Goal: Task Accomplishment & Management: Use online tool/utility

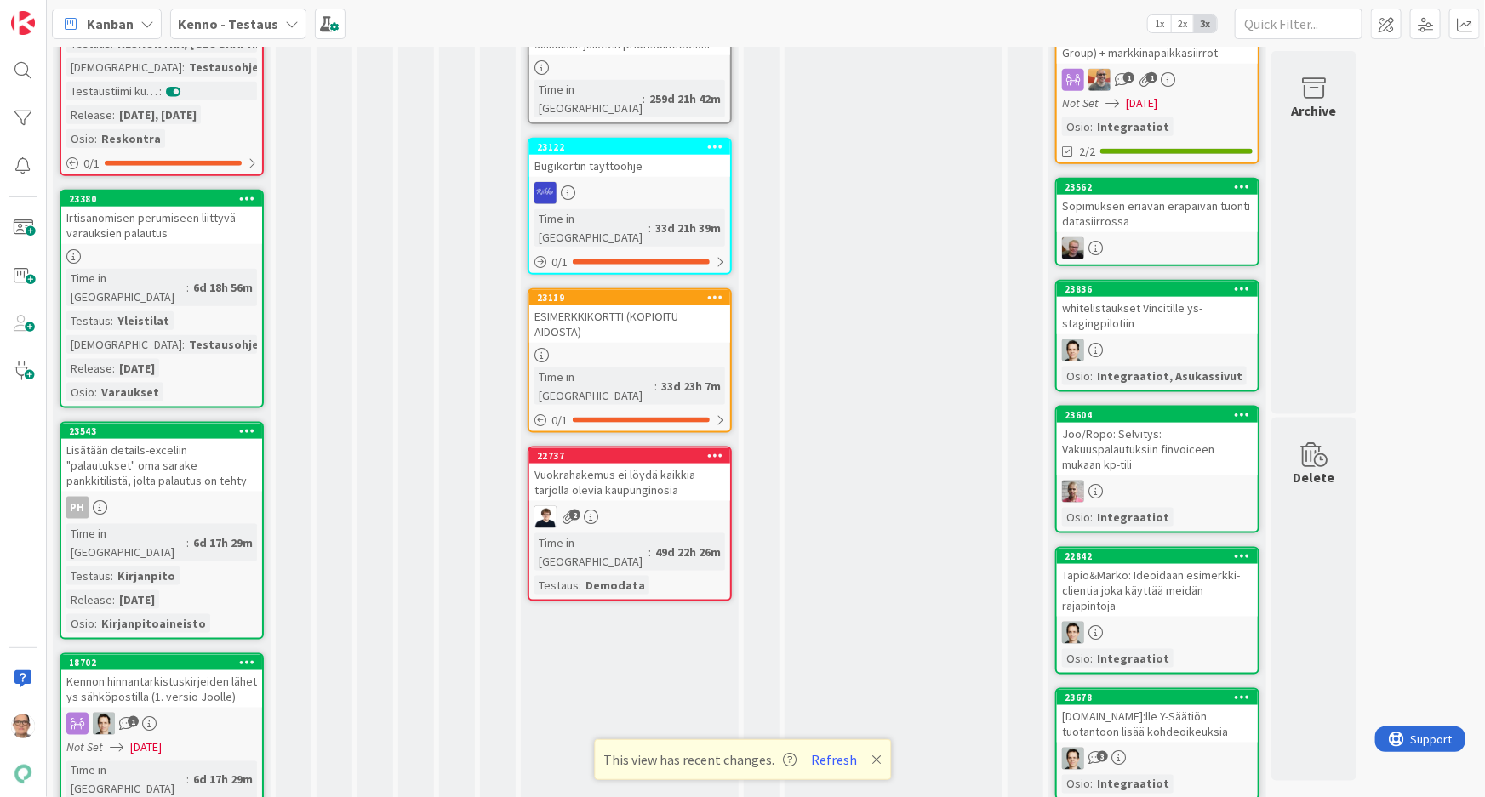
scroll to position [1005, 0]
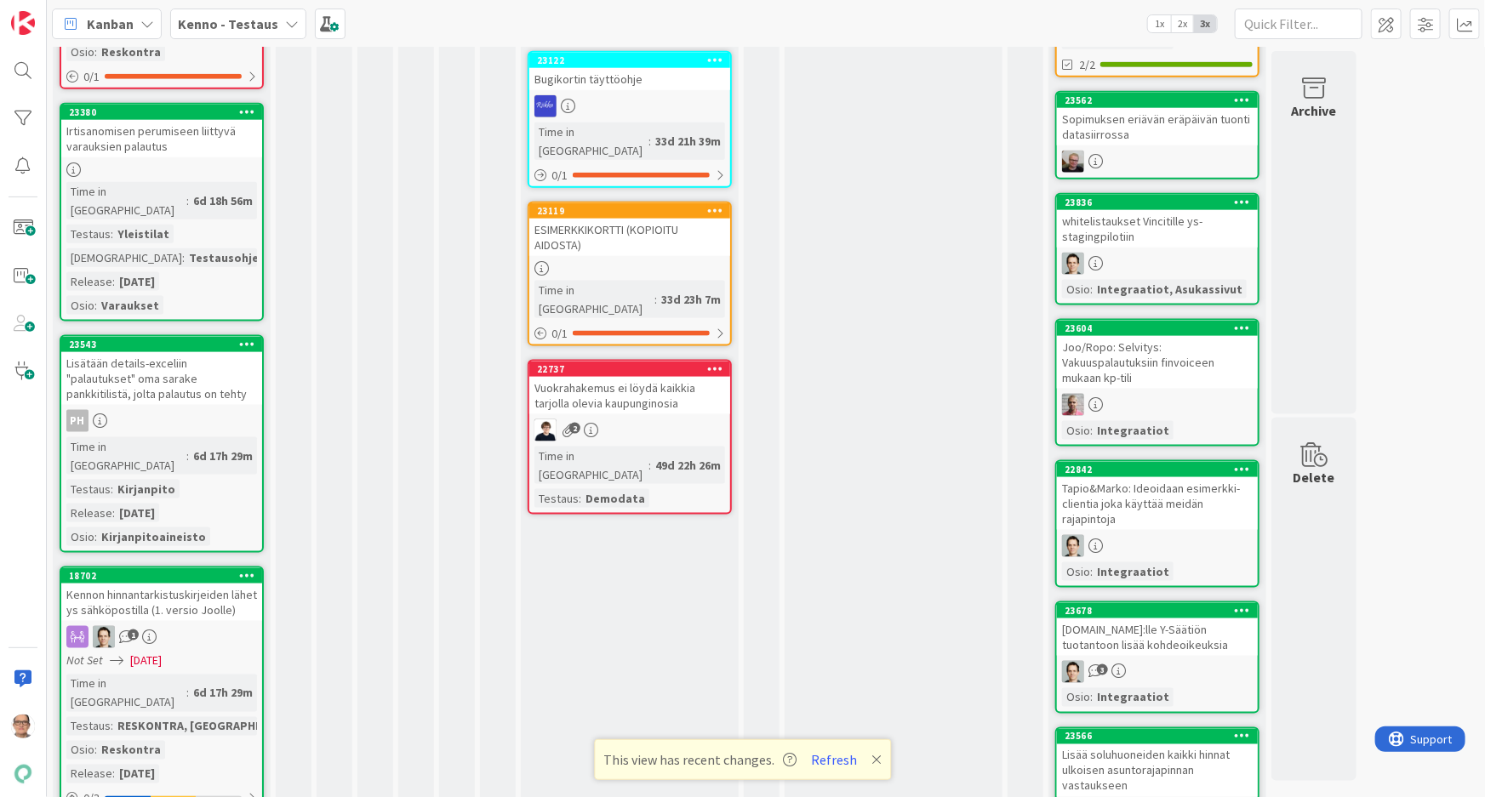
click at [174, 335] on div "23543 Lisätään details-exceliin "palautukset" oma sarake pankkitilistä, jolta p…" at bounding box center [162, 444] width 204 height 218
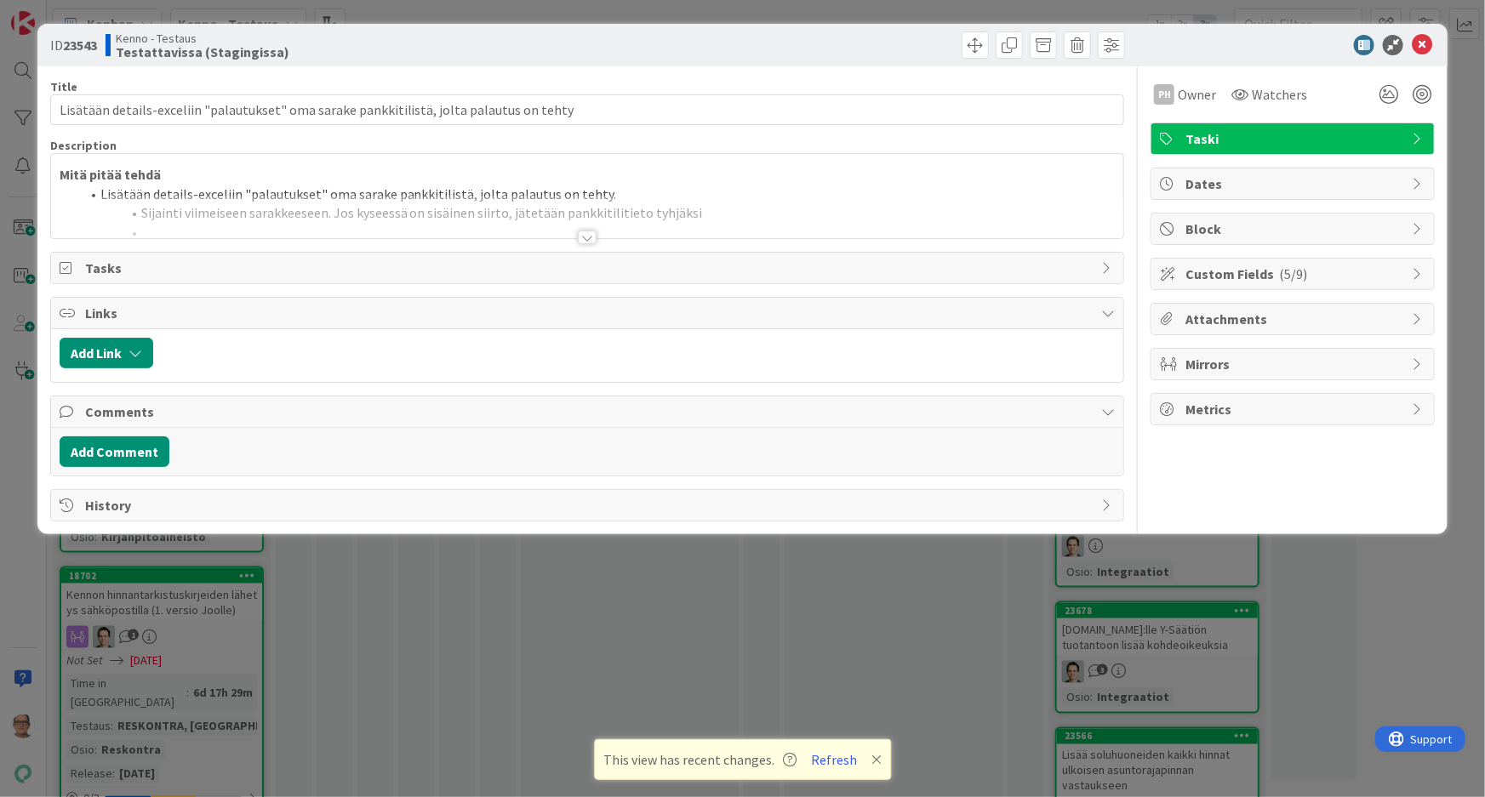
click at [582, 232] on div at bounding box center [587, 238] width 19 height 14
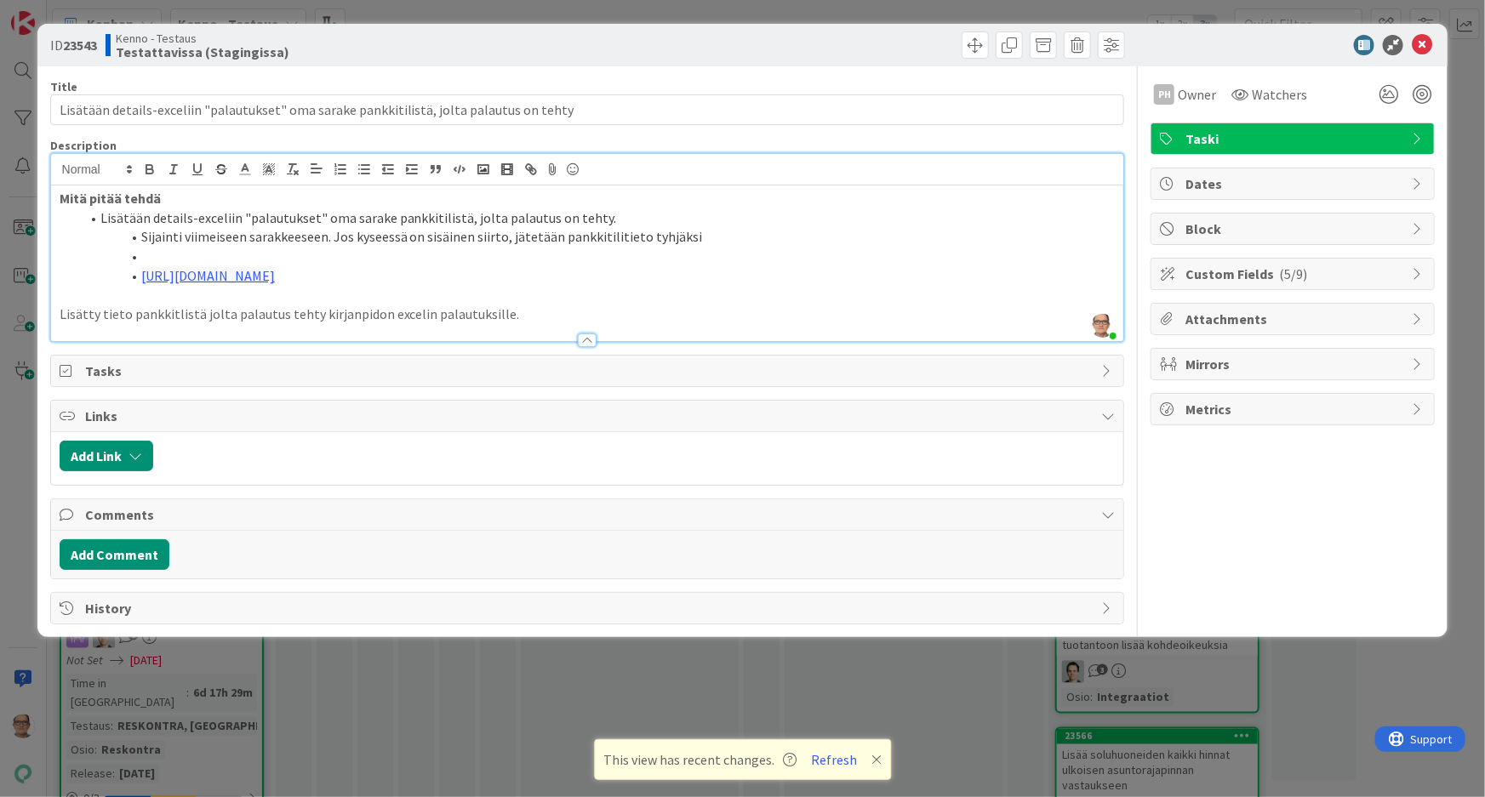
click at [585, 335] on div at bounding box center [587, 341] width 19 height 14
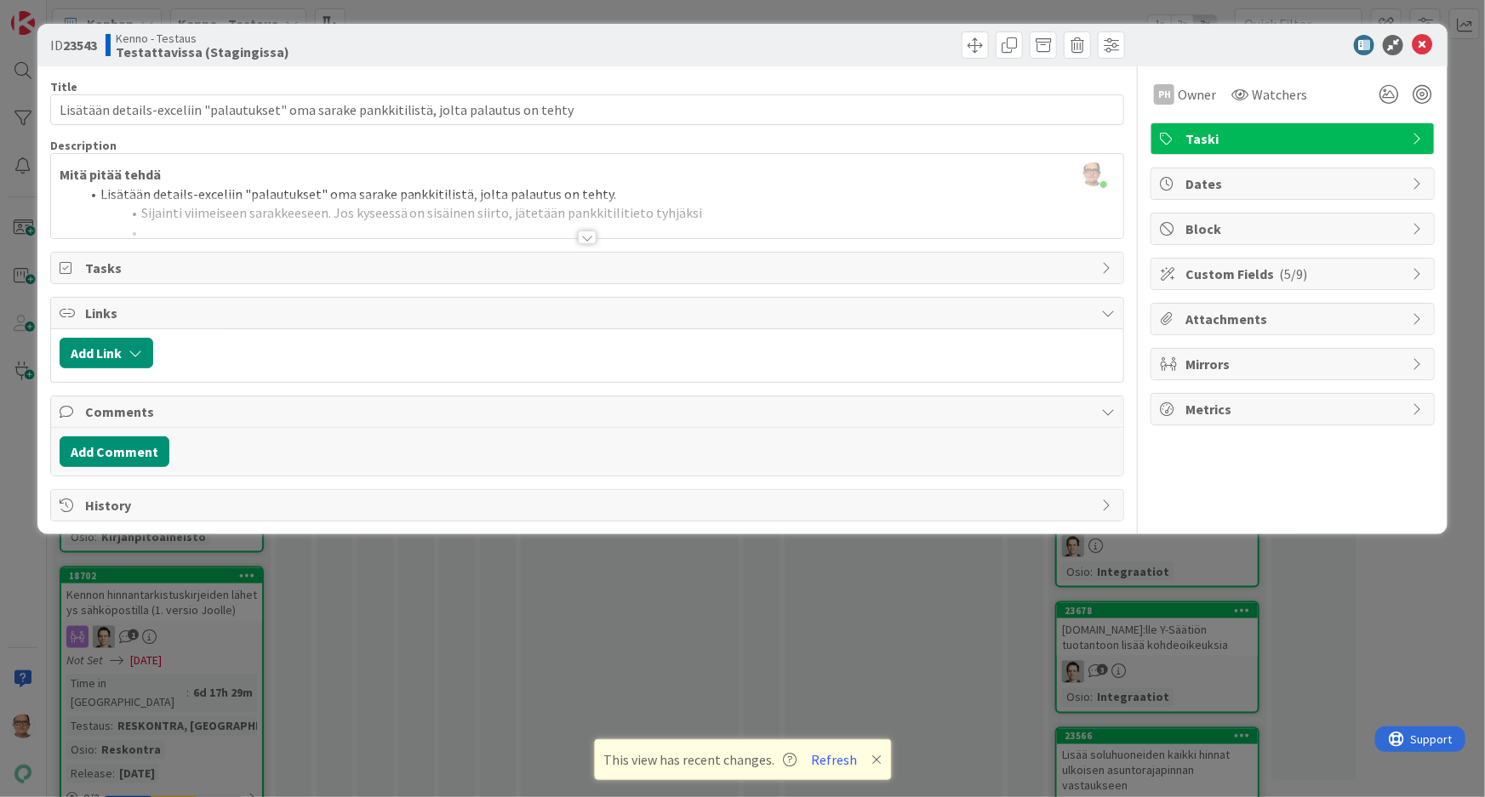
click at [586, 231] on div at bounding box center [587, 238] width 19 height 14
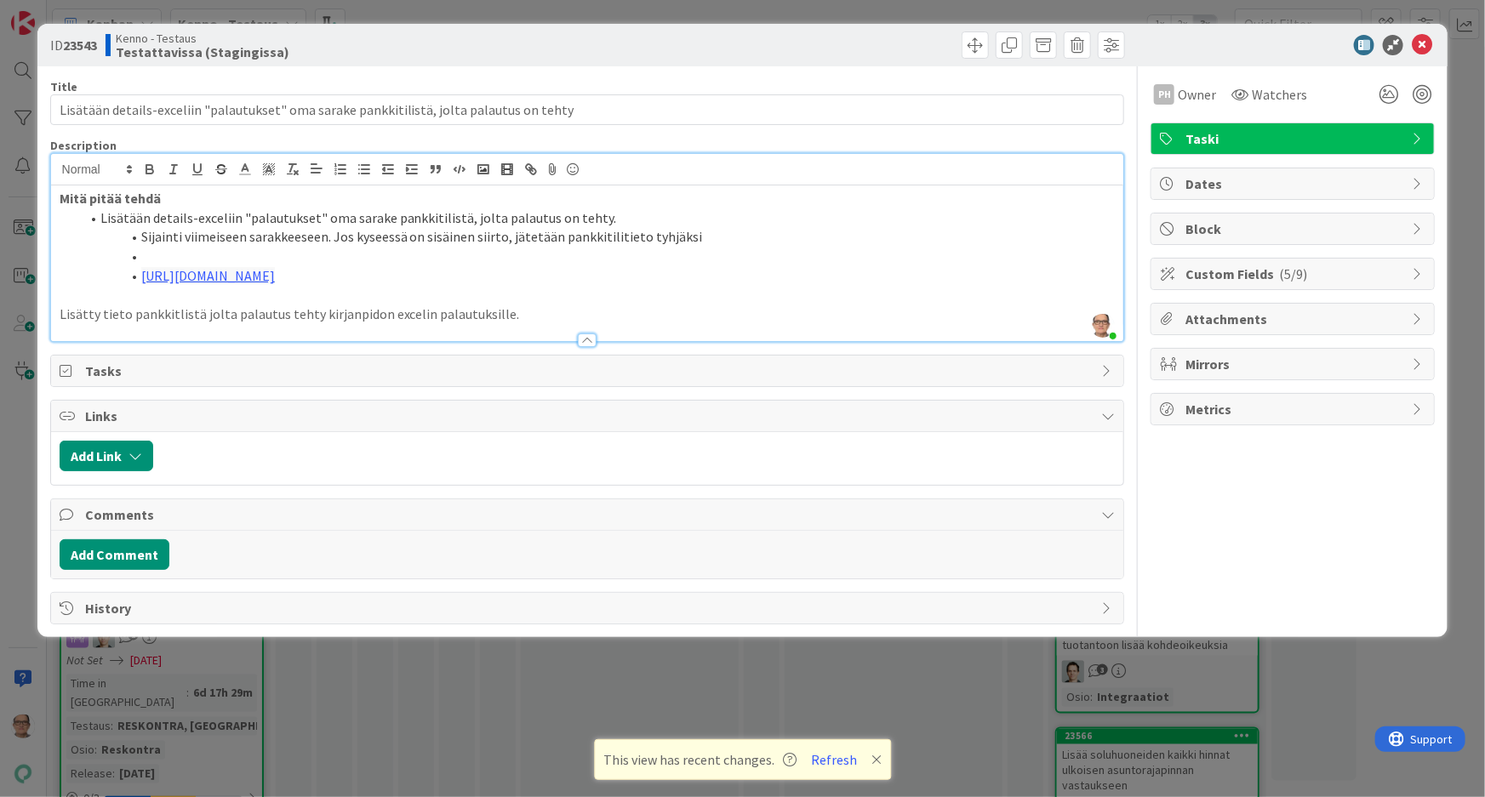
click at [540, 314] on p "Lisätty tieto pankkitlistä jolta palautus tehty kirjanpidon excelin palautuksil…" at bounding box center [588, 315] width 1056 height 20
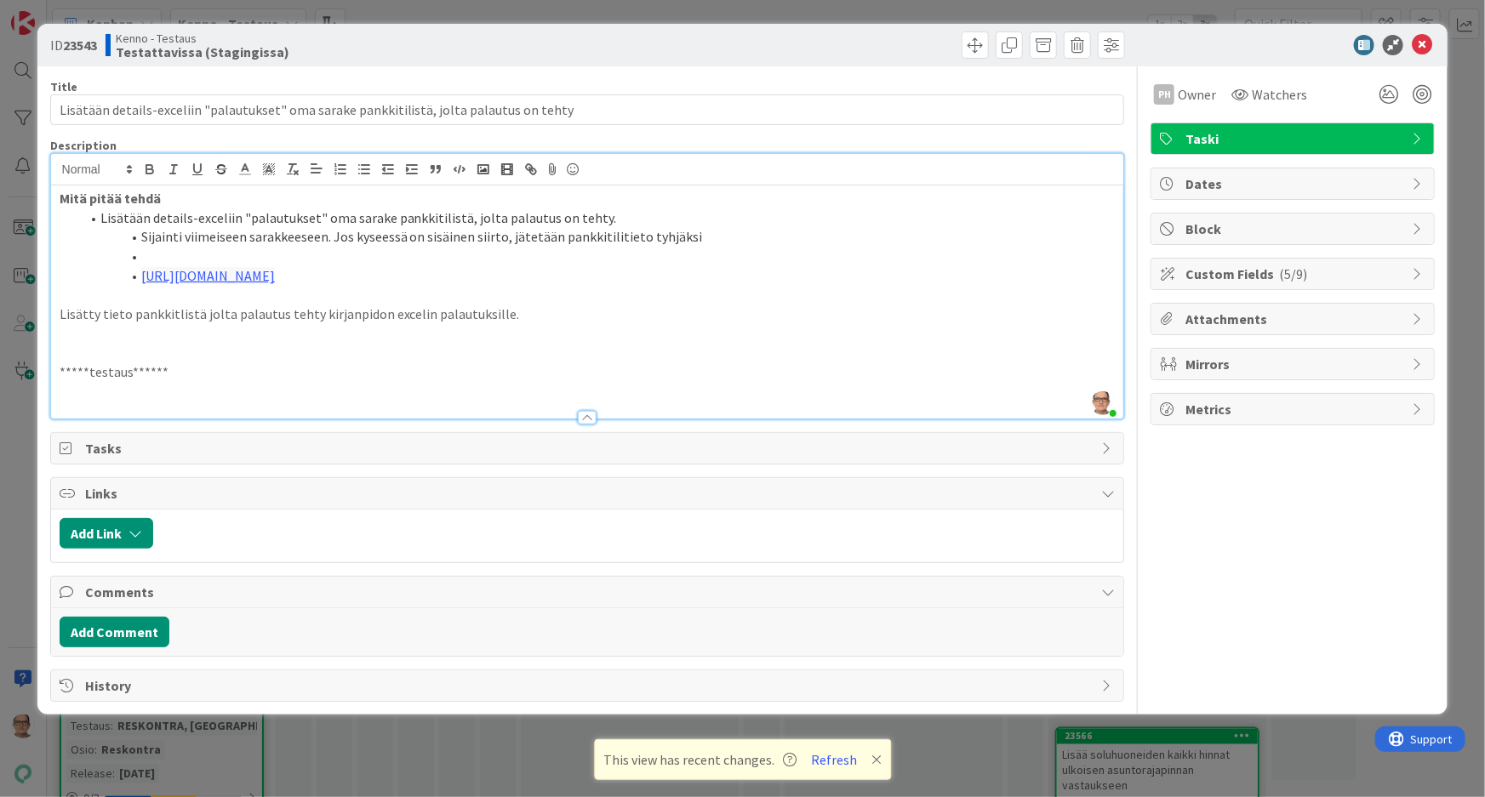
click at [1413, 135] on icon at bounding box center [1419, 139] width 14 height 14
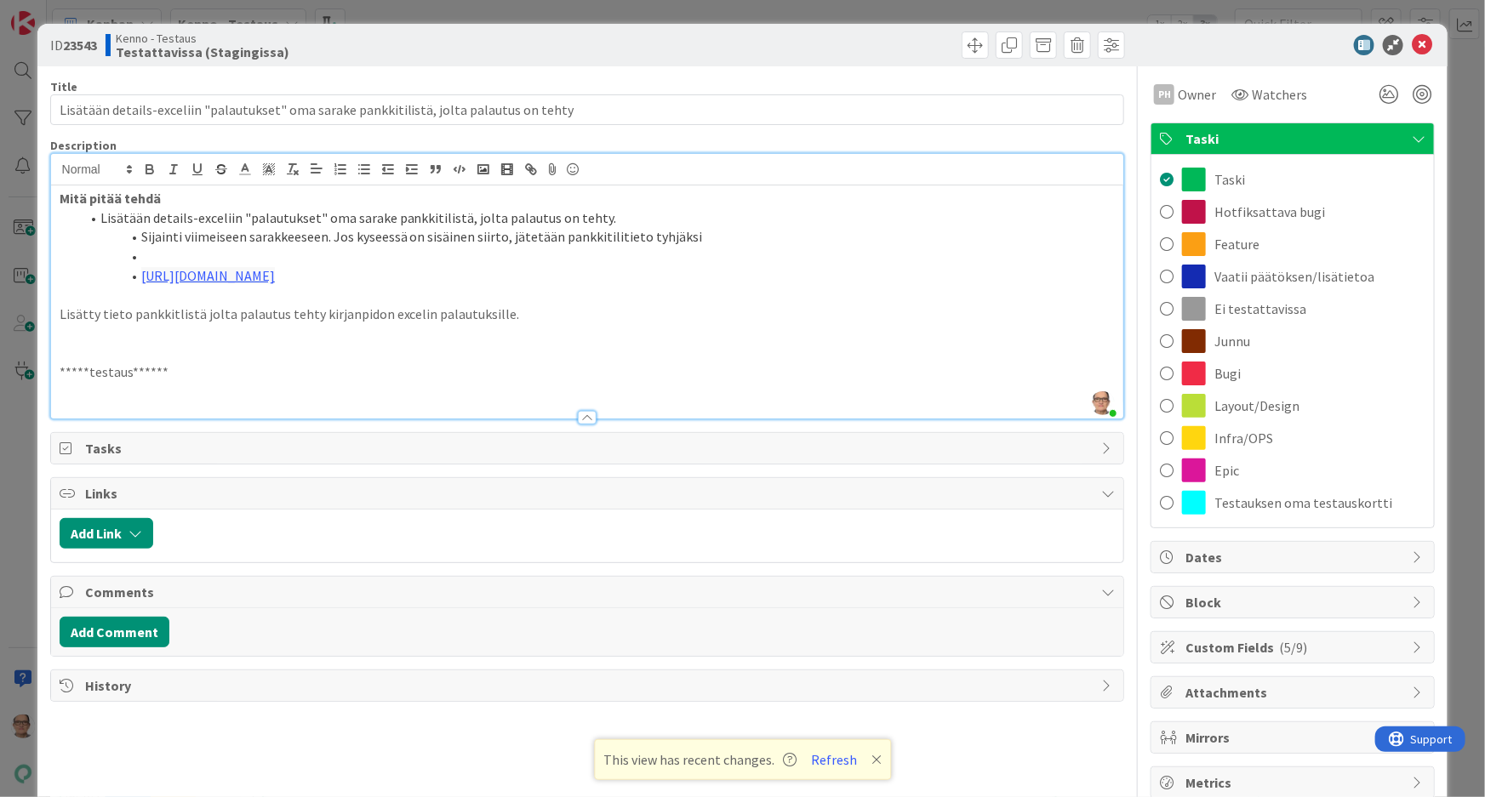
click at [1413, 135] on icon at bounding box center [1419, 139] width 14 height 14
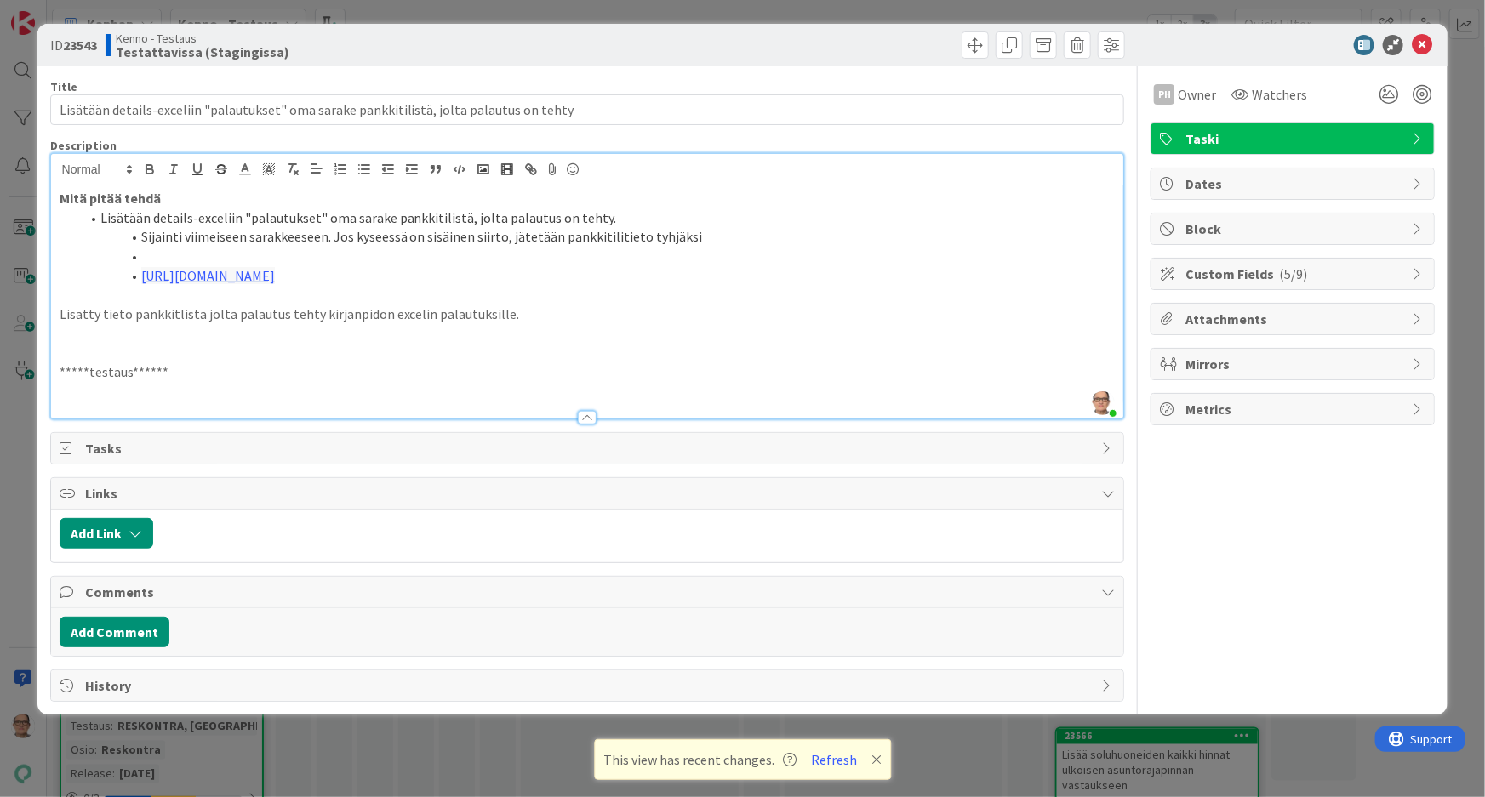
click at [1413, 181] on icon at bounding box center [1419, 184] width 14 height 14
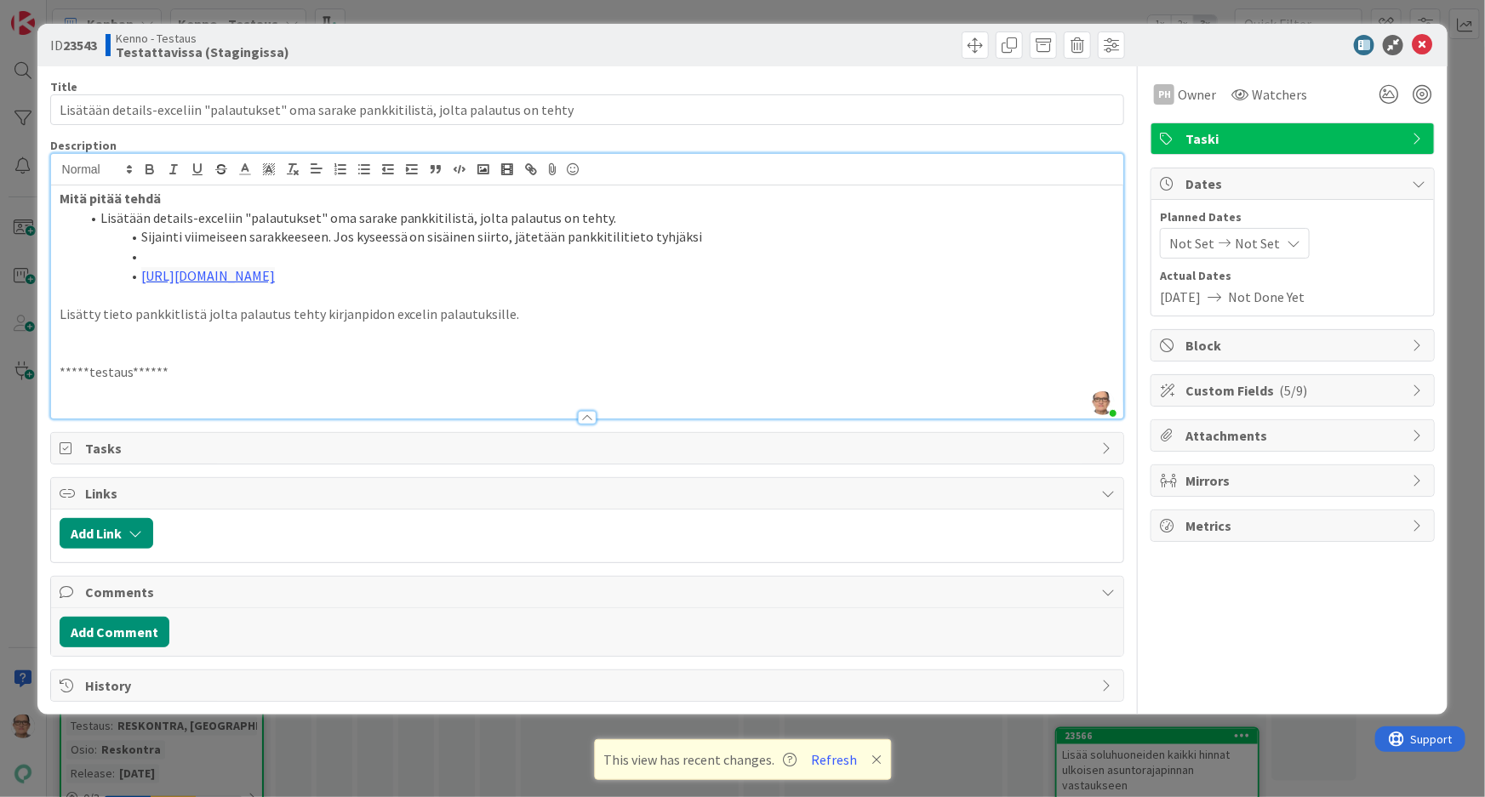
click at [1419, 186] on icon at bounding box center [1419, 184] width 14 height 14
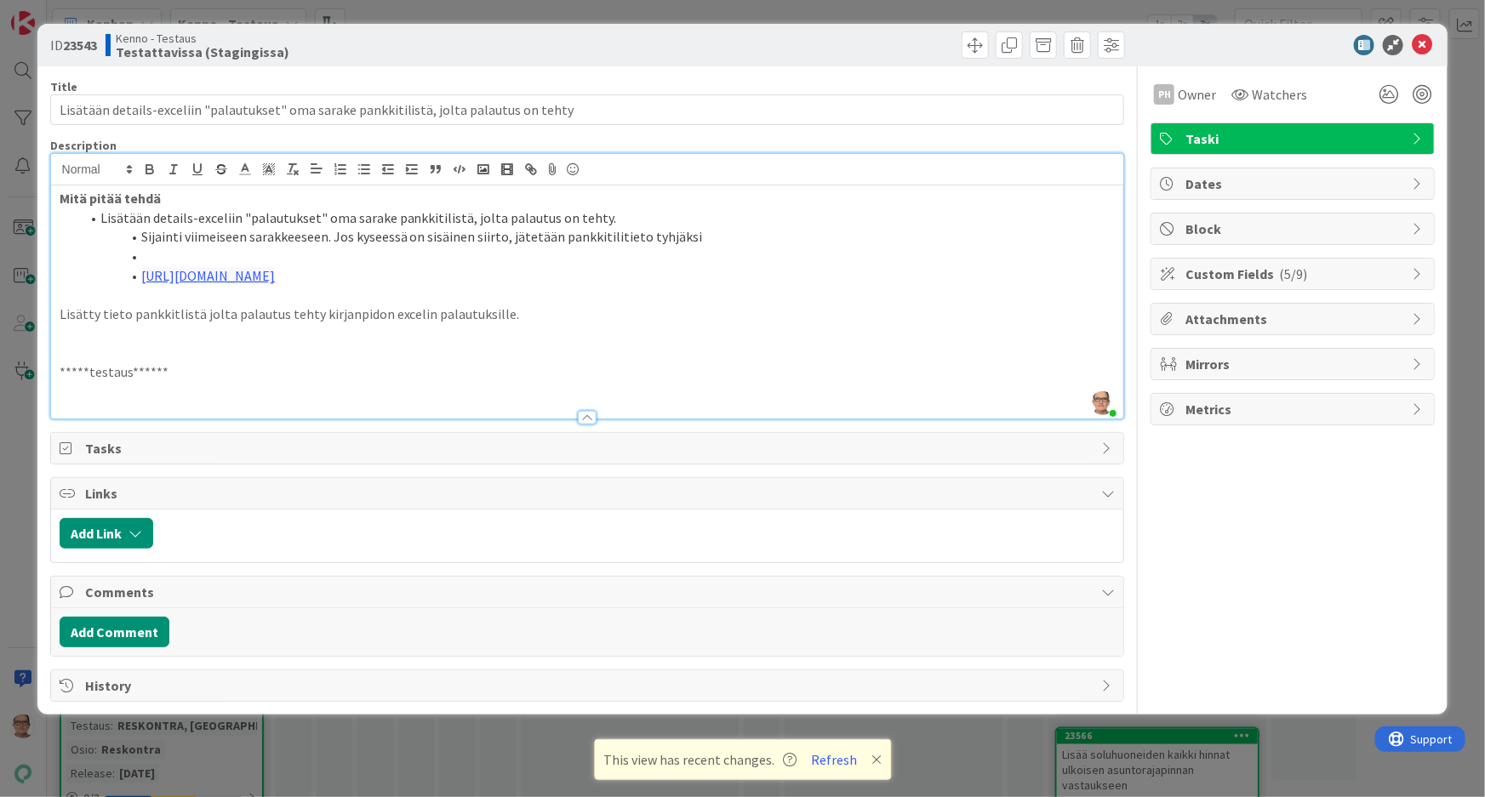
click at [1413, 310] on div "Attachments" at bounding box center [1292, 319] width 283 height 31
click at [1413, 313] on icon at bounding box center [1419, 319] width 14 height 14
click at [87, 385] on p at bounding box center [588, 392] width 1056 height 20
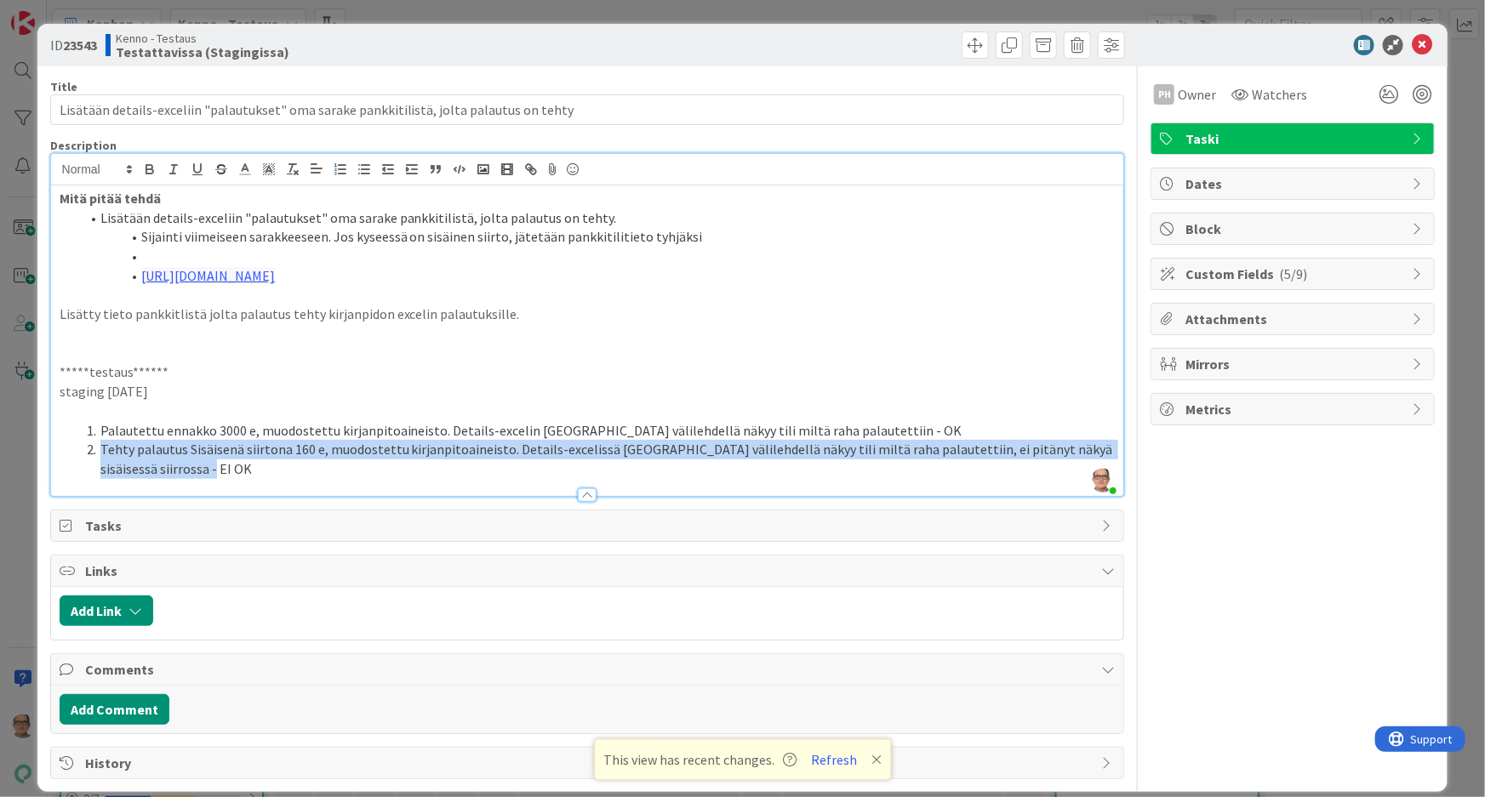
drag, startPoint x: 172, startPoint y: 471, endPoint x: 80, endPoint y: 452, distance: 94.0
click at [80, 452] on li "Tehty palautus Sisäisenä siirtona 160 e, muodostettu kirjanpitoaineisto. Detail…" at bounding box center [598, 459] width 1036 height 38
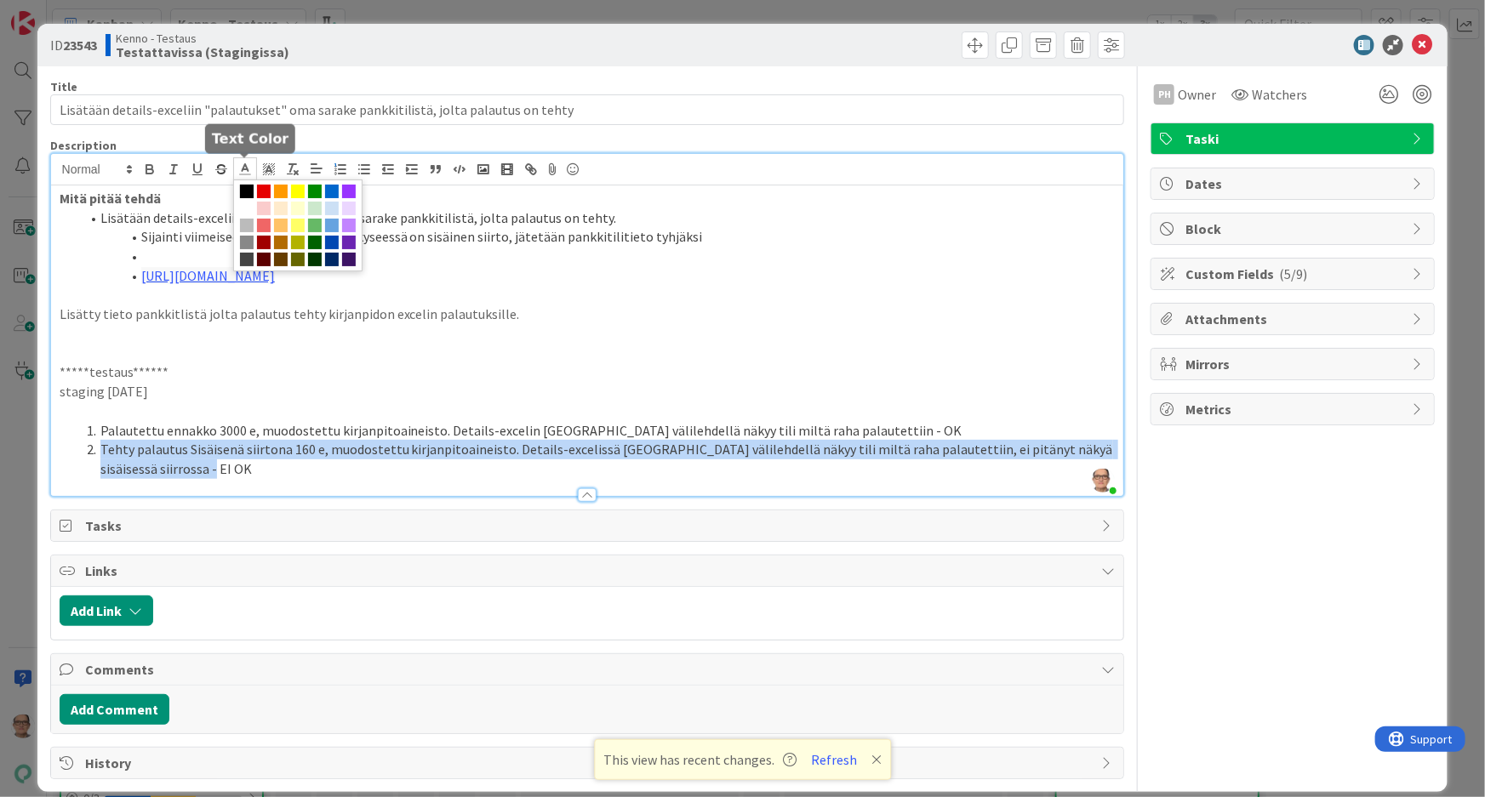
click at [242, 172] on icon at bounding box center [244, 169] width 15 height 15
click at [263, 191] on span at bounding box center [264, 192] width 14 height 14
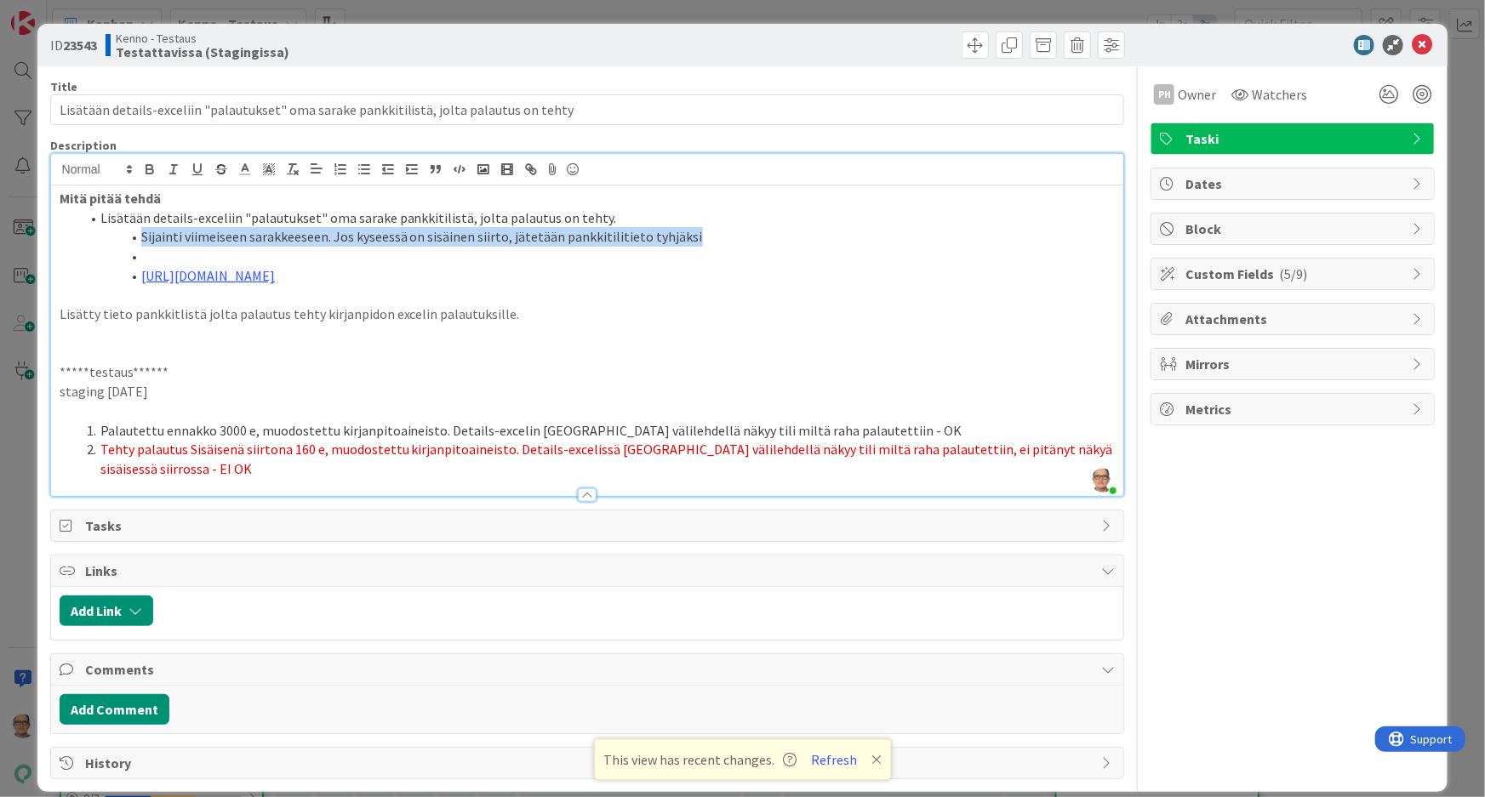
drag, startPoint x: 692, startPoint y: 238, endPoint x: 128, endPoint y: 234, distance: 564.2
click at [128, 234] on li "Sijainti viimeiseen sarakkeeseen. Jos kyseessä on sisäinen siirto, jätetään pan…" at bounding box center [598, 237] width 1036 height 20
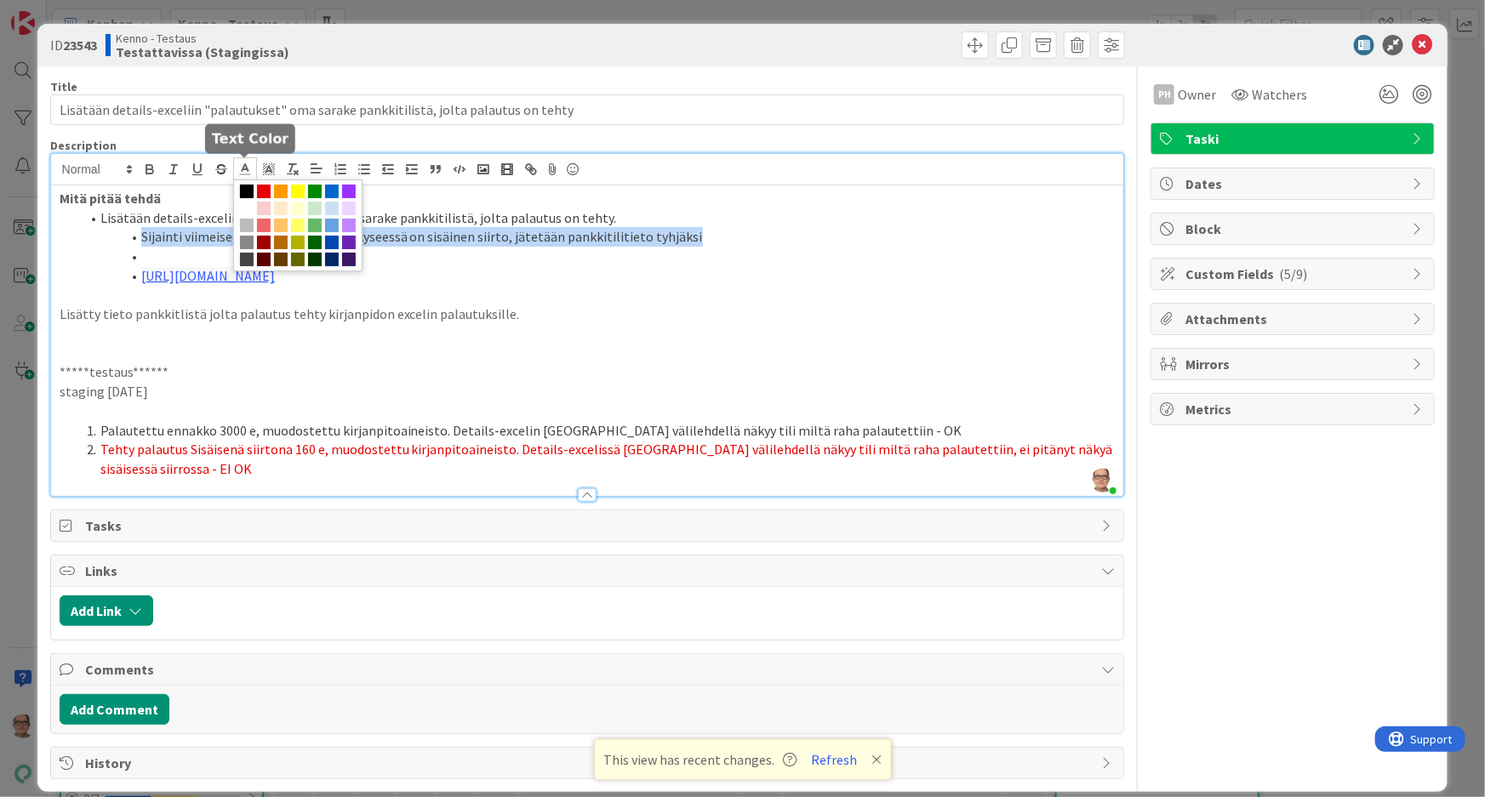
click at [247, 170] on polyline at bounding box center [245, 167] width 6 height 7
click at [263, 225] on span at bounding box center [264, 226] width 14 height 14
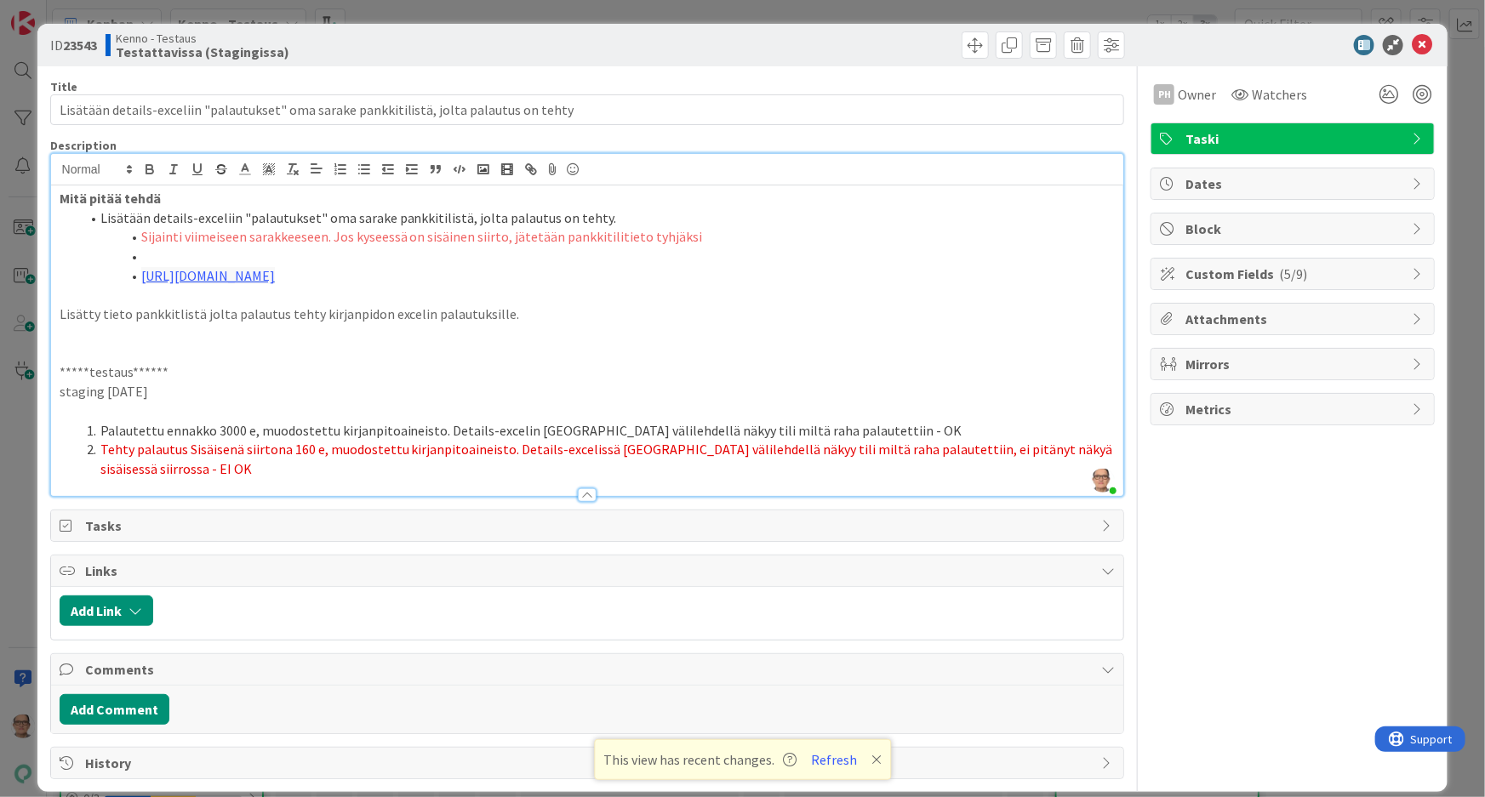
click at [867, 264] on ol "Lisätään details-exceliin "palautukset" oma sarake pankkitilistä, jolta palautu…" at bounding box center [588, 246] width 1056 height 77
click at [205, 460] on li "Tehty palautus Sisäisenä siirtona 160 e, muodostettu kirjanpitoaineisto. Detail…" at bounding box center [598, 459] width 1036 height 38
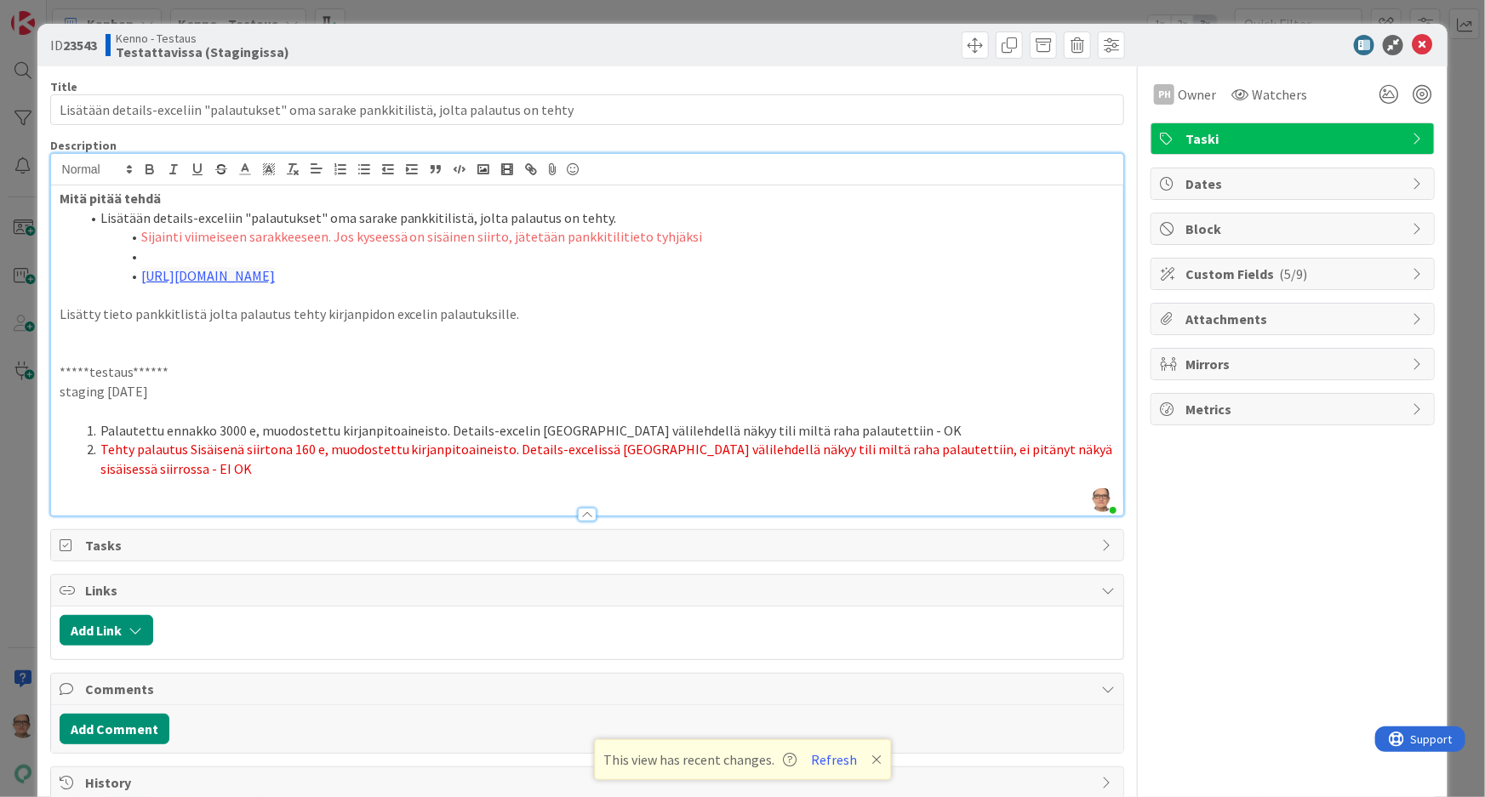
click at [84, 490] on p at bounding box center [588, 489] width 1056 height 20
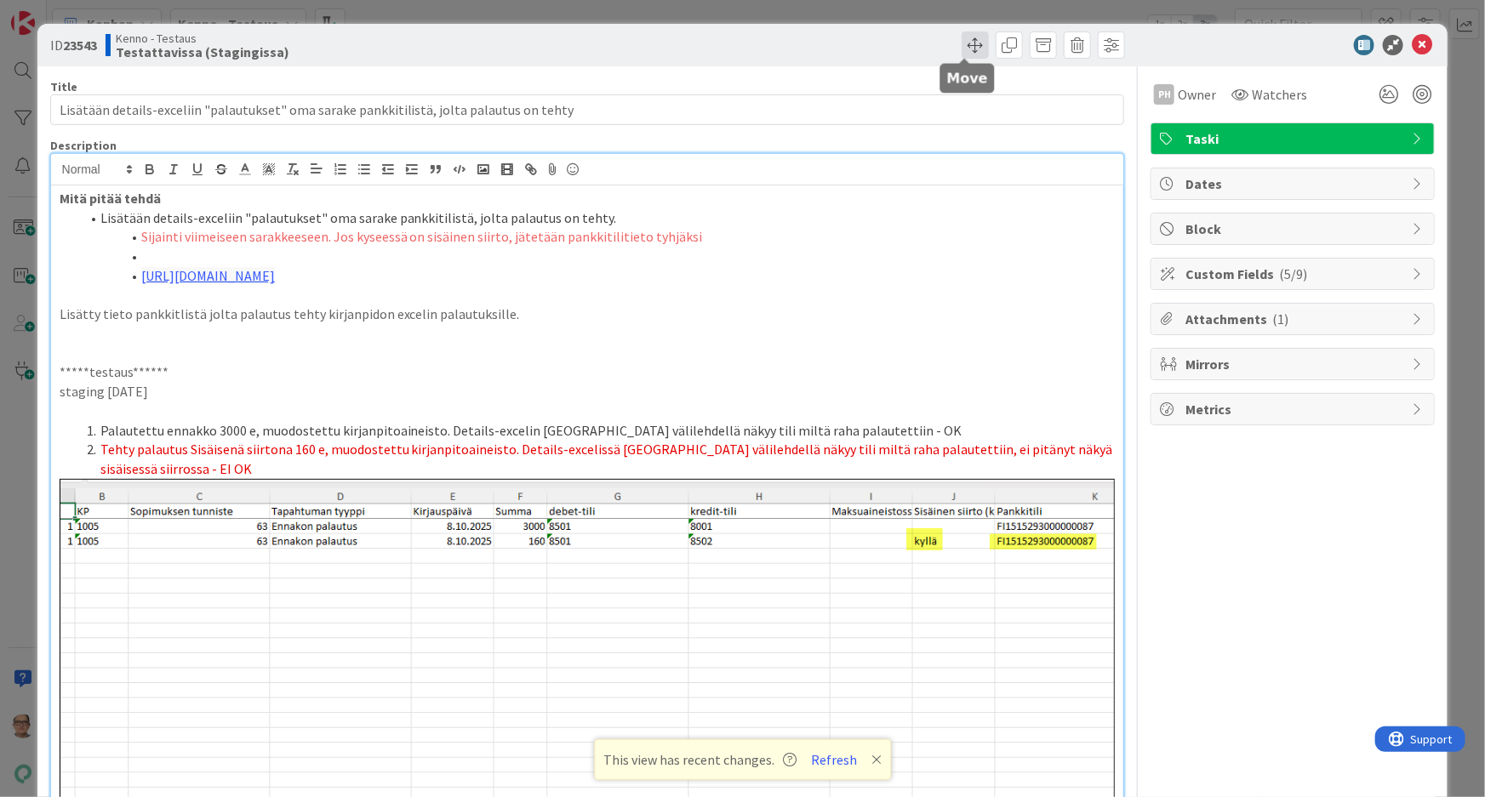
click at [962, 48] on span at bounding box center [975, 44] width 27 height 27
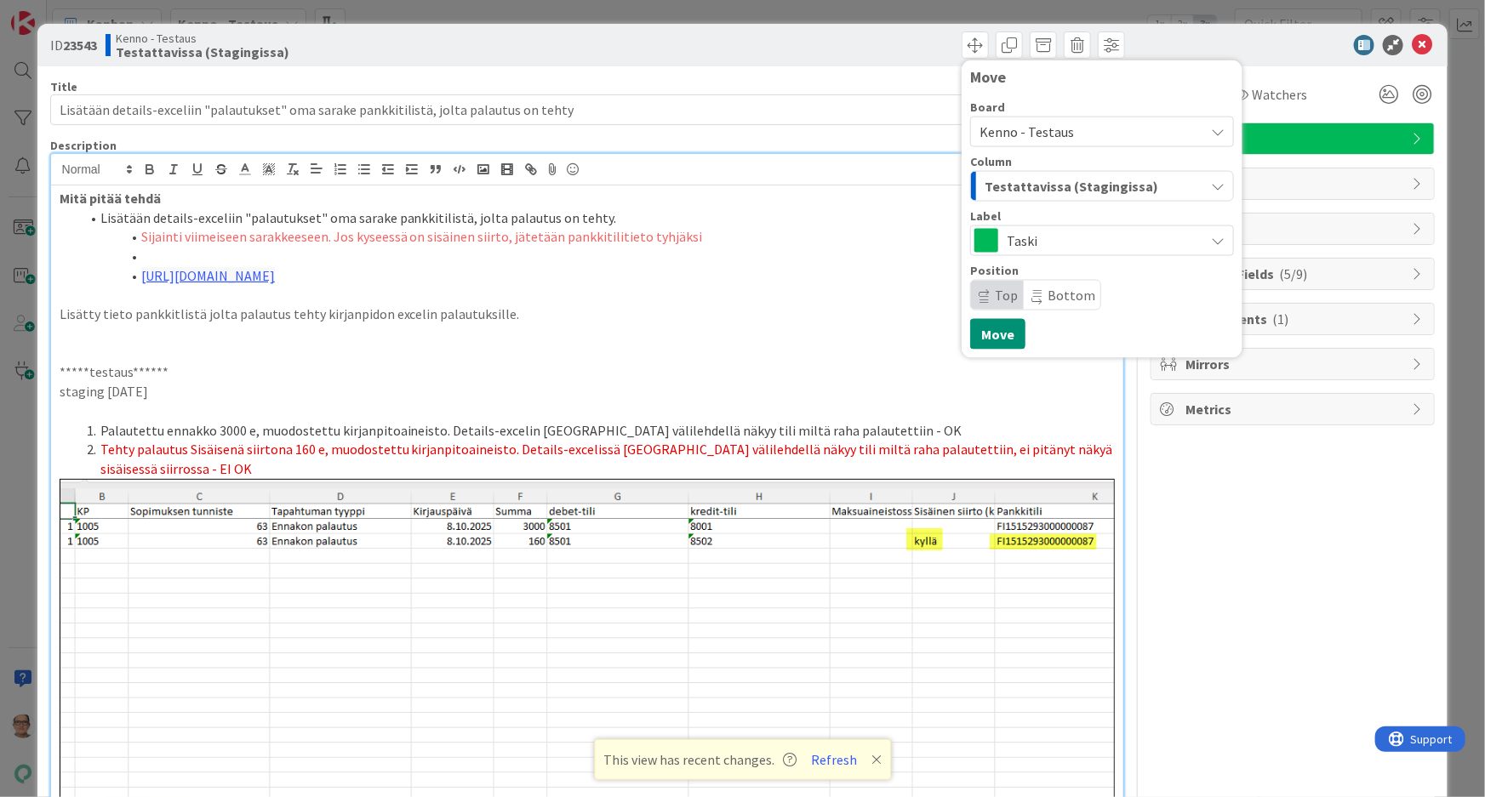
click at [1320, 168] on div "Dates" at bounding box center [1292, 183] width 283 height 31
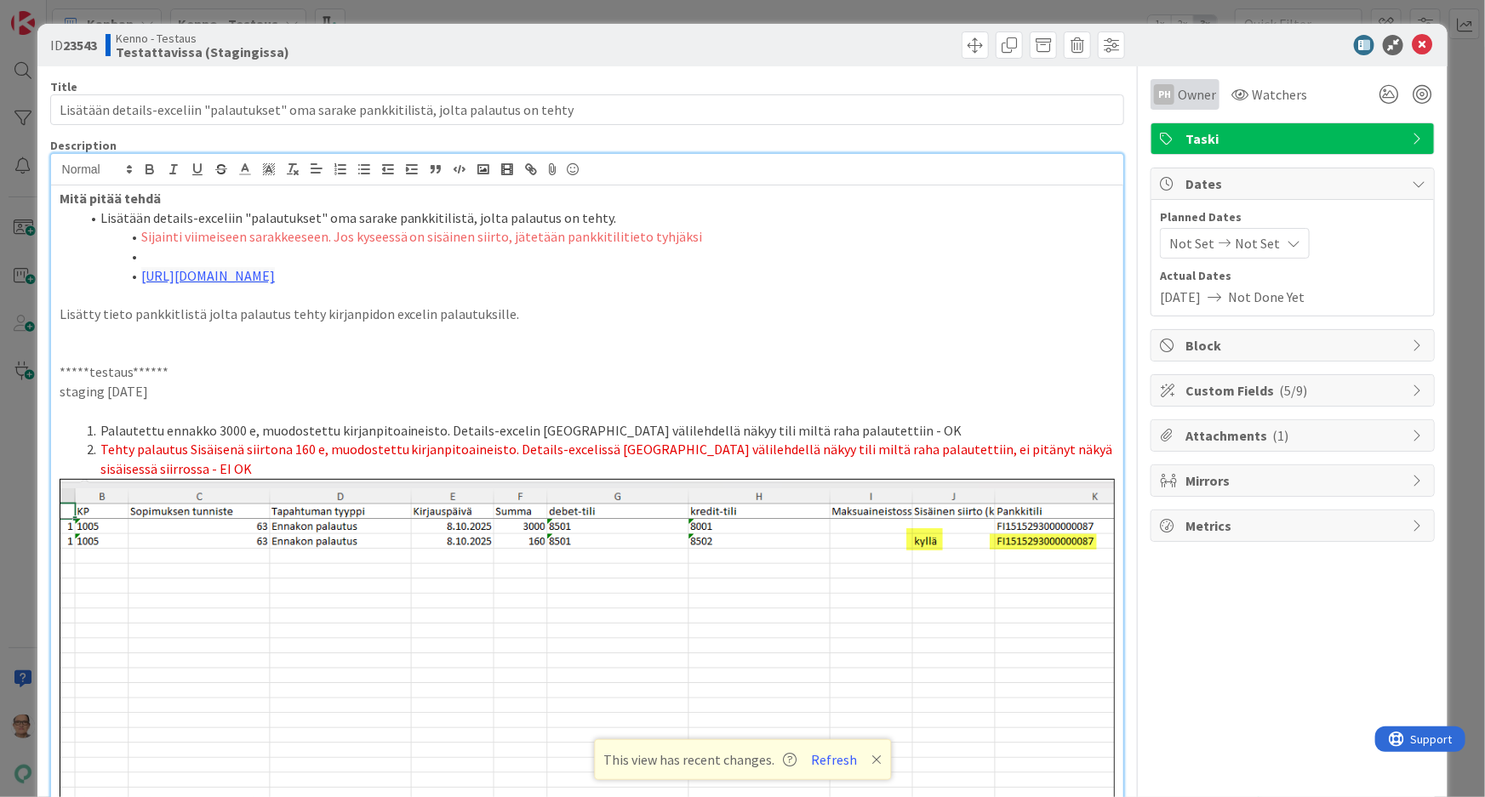
click at [1178, 95] on span "Owner" at bounding box center [1197, 94] width 38 height 20
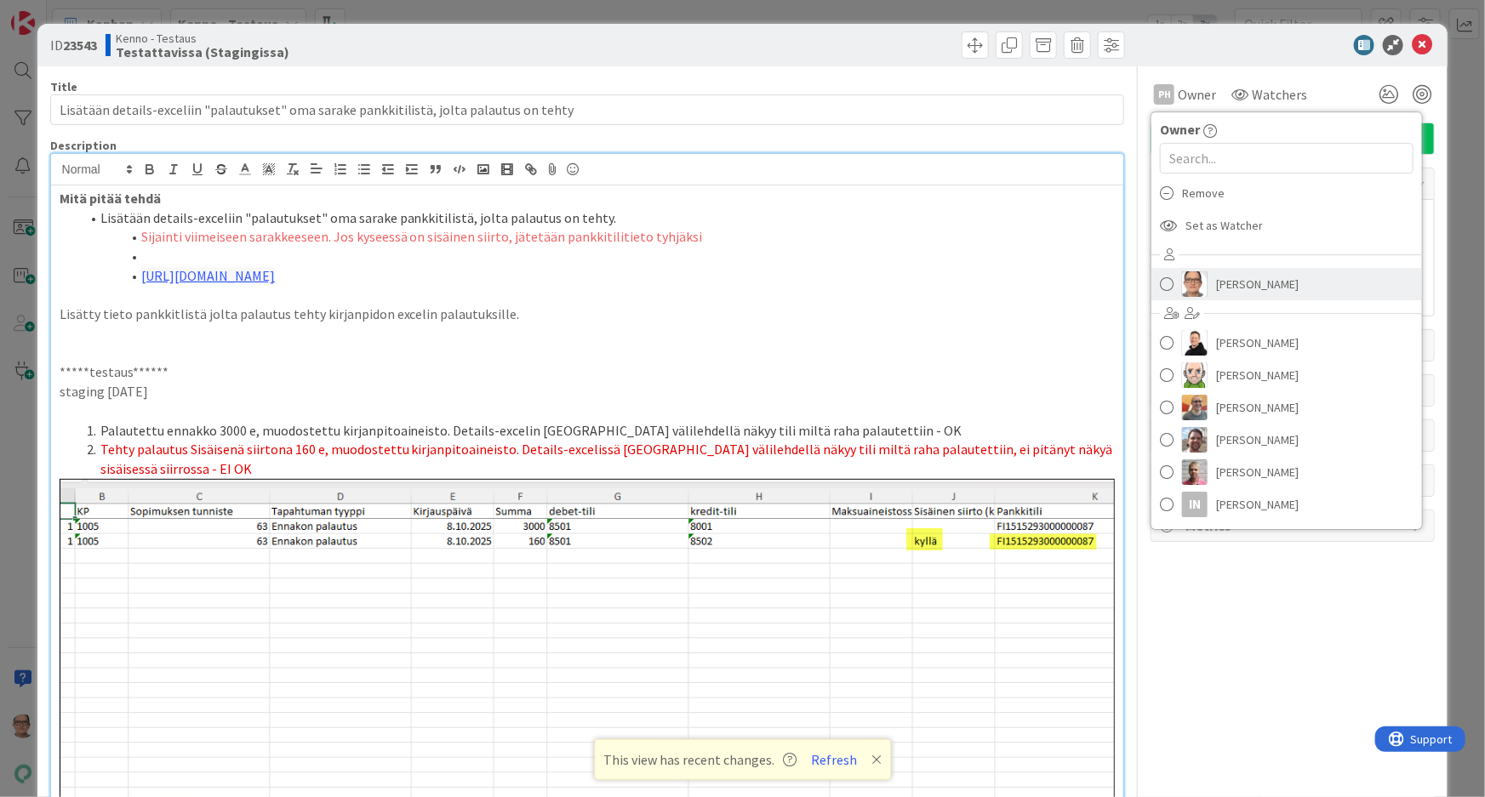
click at [1222, 293] on span "[PERSON_NAME]" at bounding box center [1257, 284] width 83 height 26
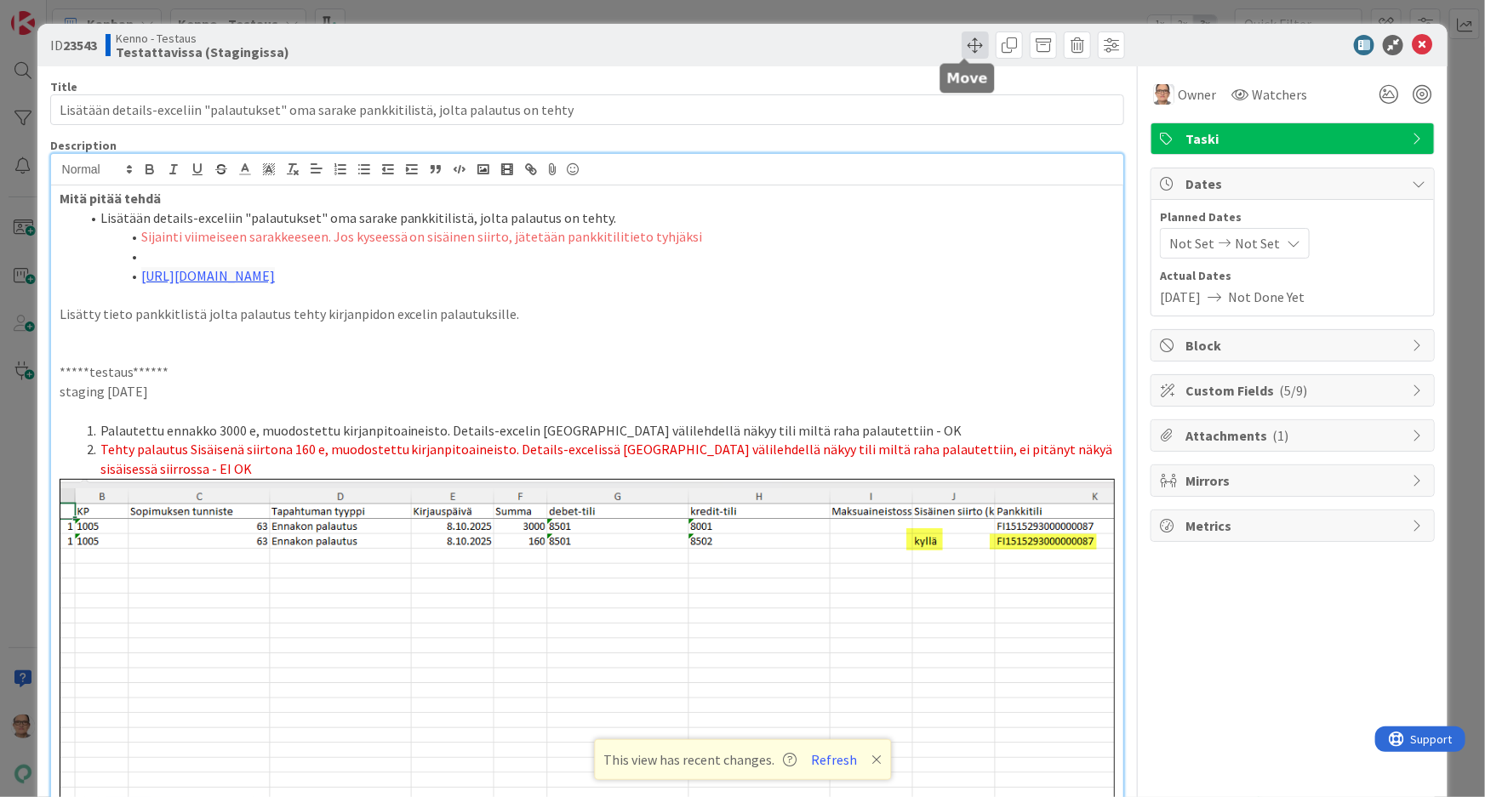
click at [968, 47] on span at bounding box center [975, 44] width 27 height 27
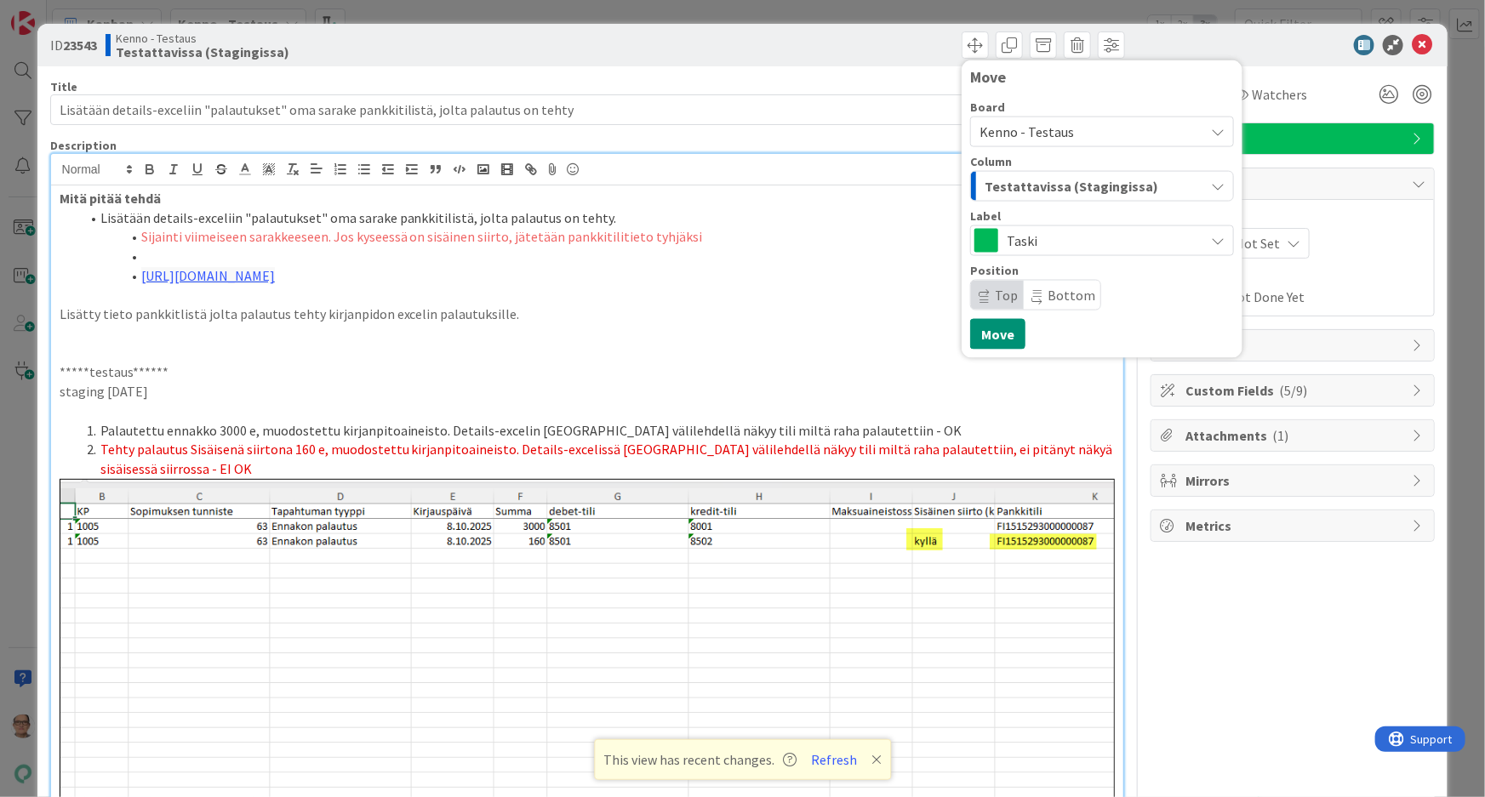
click at [1030, 183] on span "Testattavissa (Stagingissa)" at bounding box center [1072, 186] width 174 height 22
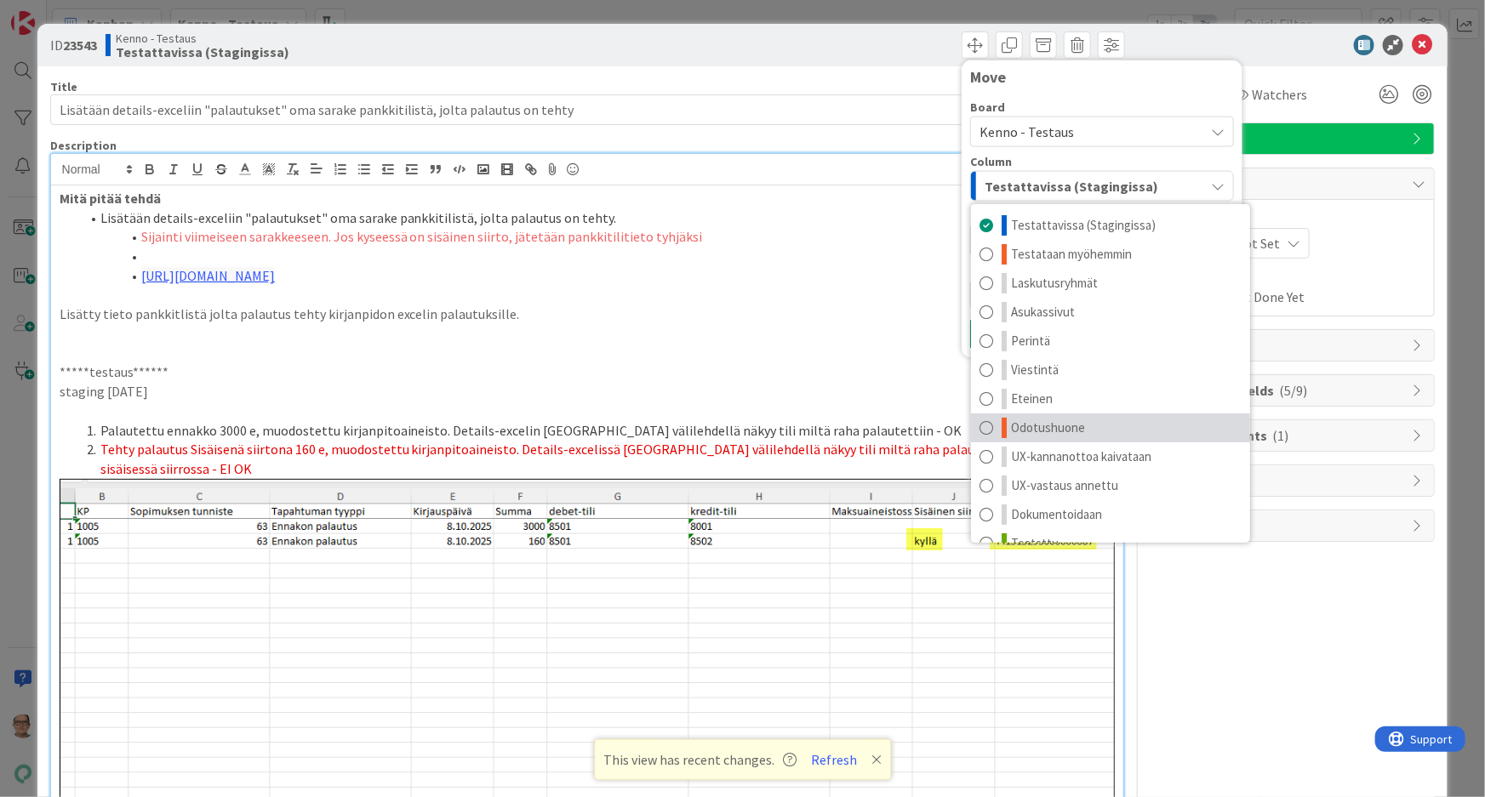
click at [979, 429] on span at bounding box center [986, 428] width 14 height 20
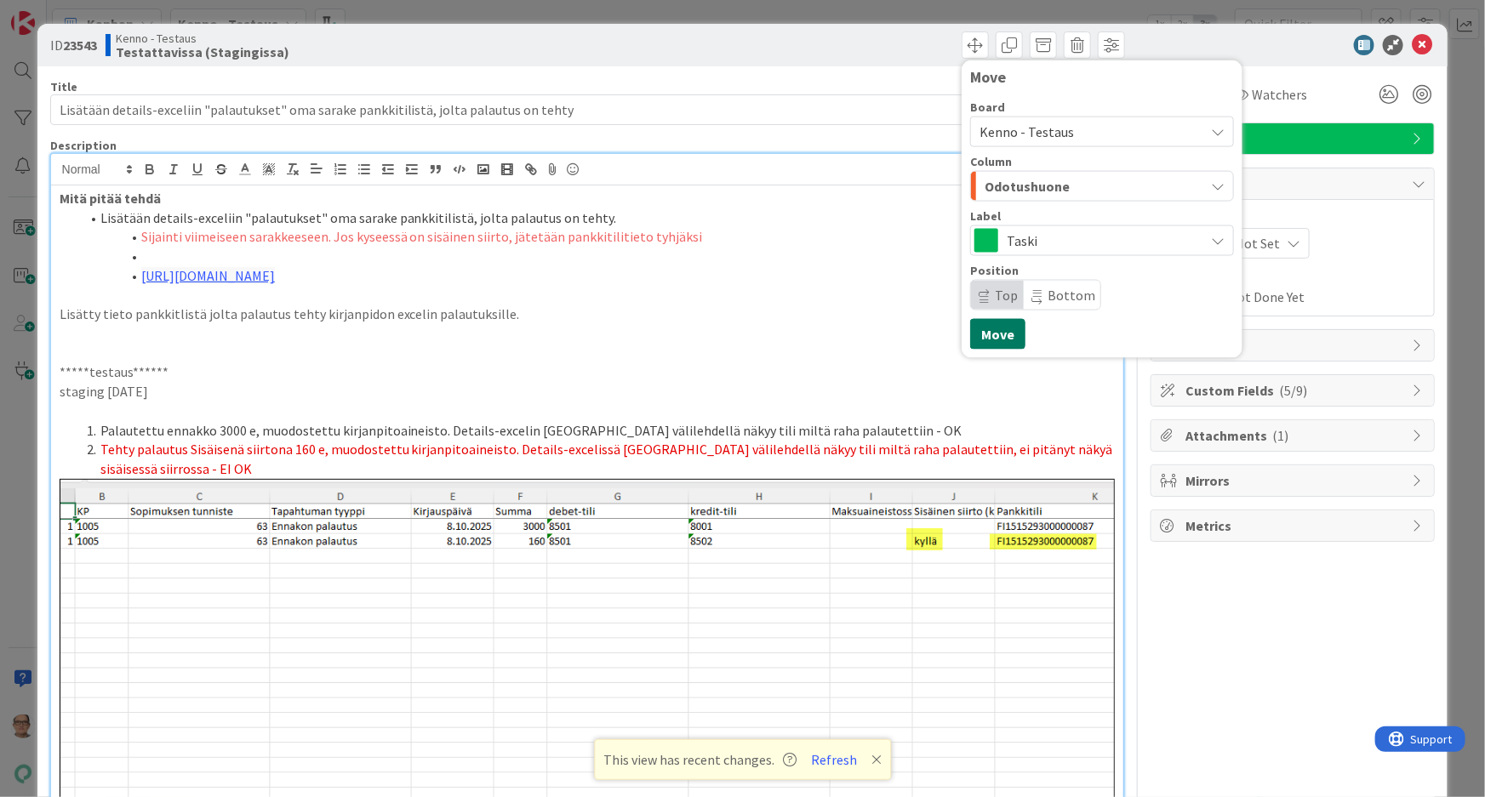
click at [980, 337] on button "Move" at bounding box center [997, 334] width 55 height 31
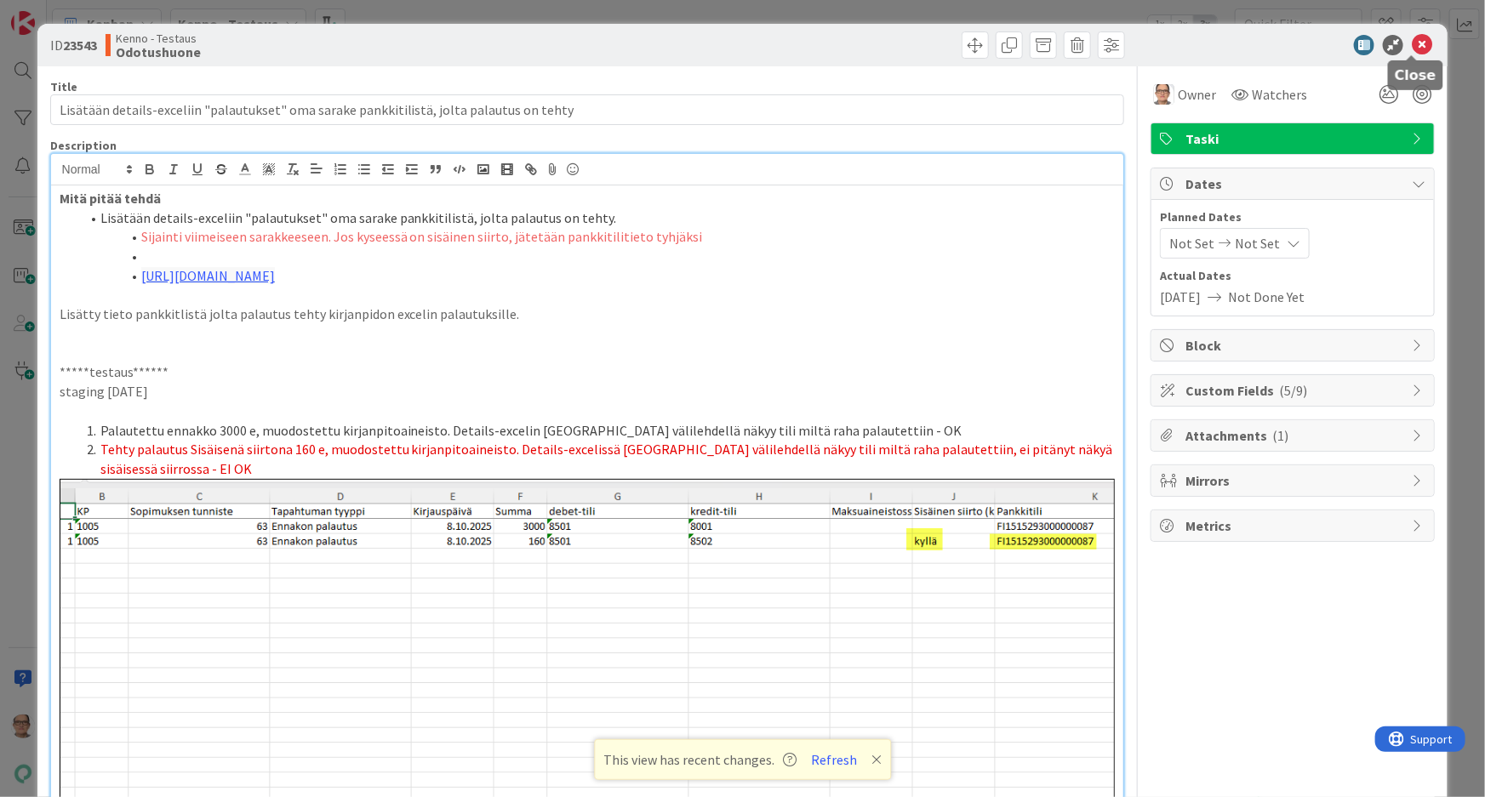
click at [1412, 45] on icon at bounding box center [1422, 45] width 20 height 20
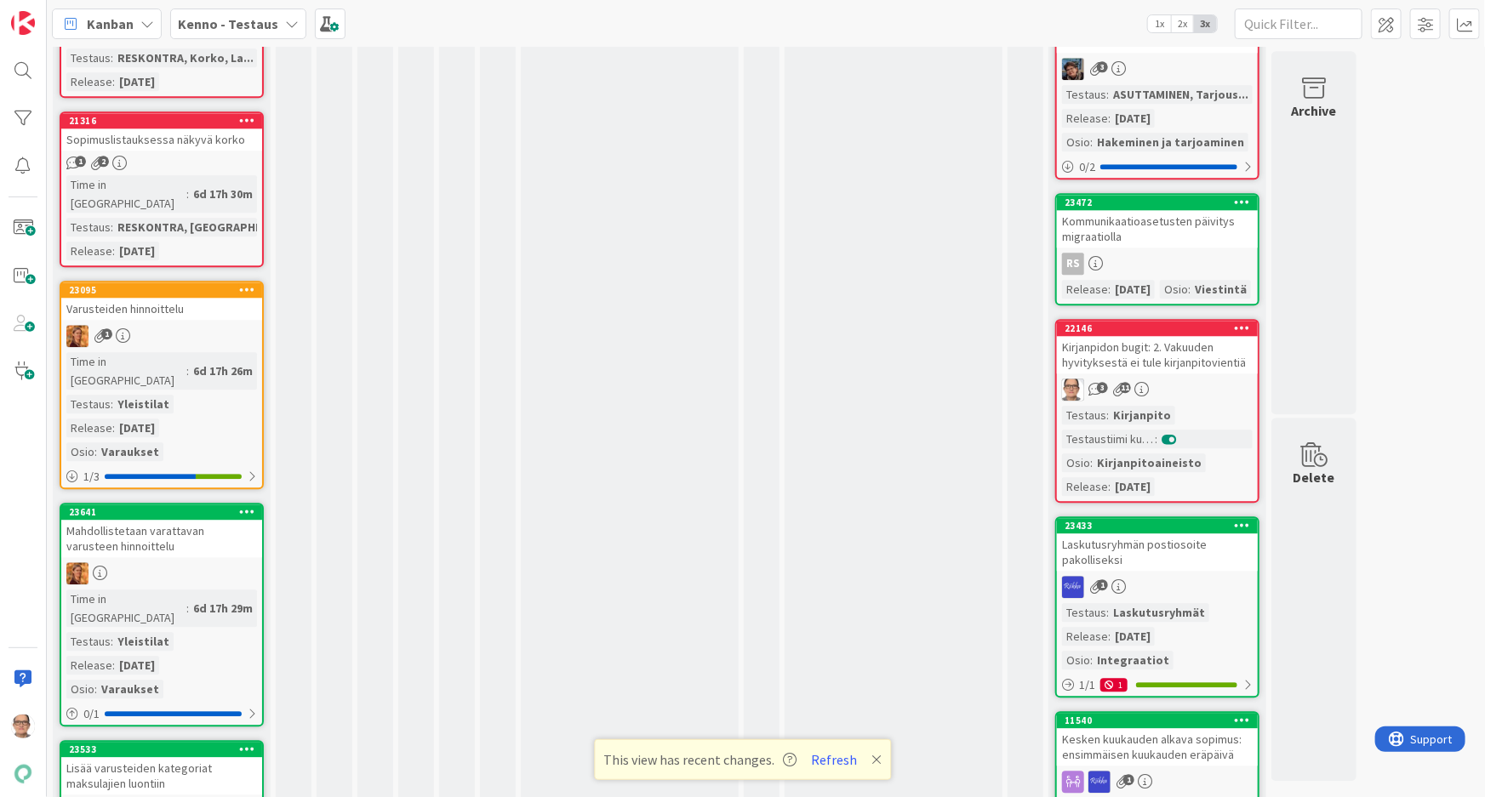
scroll to position [1778, 0]
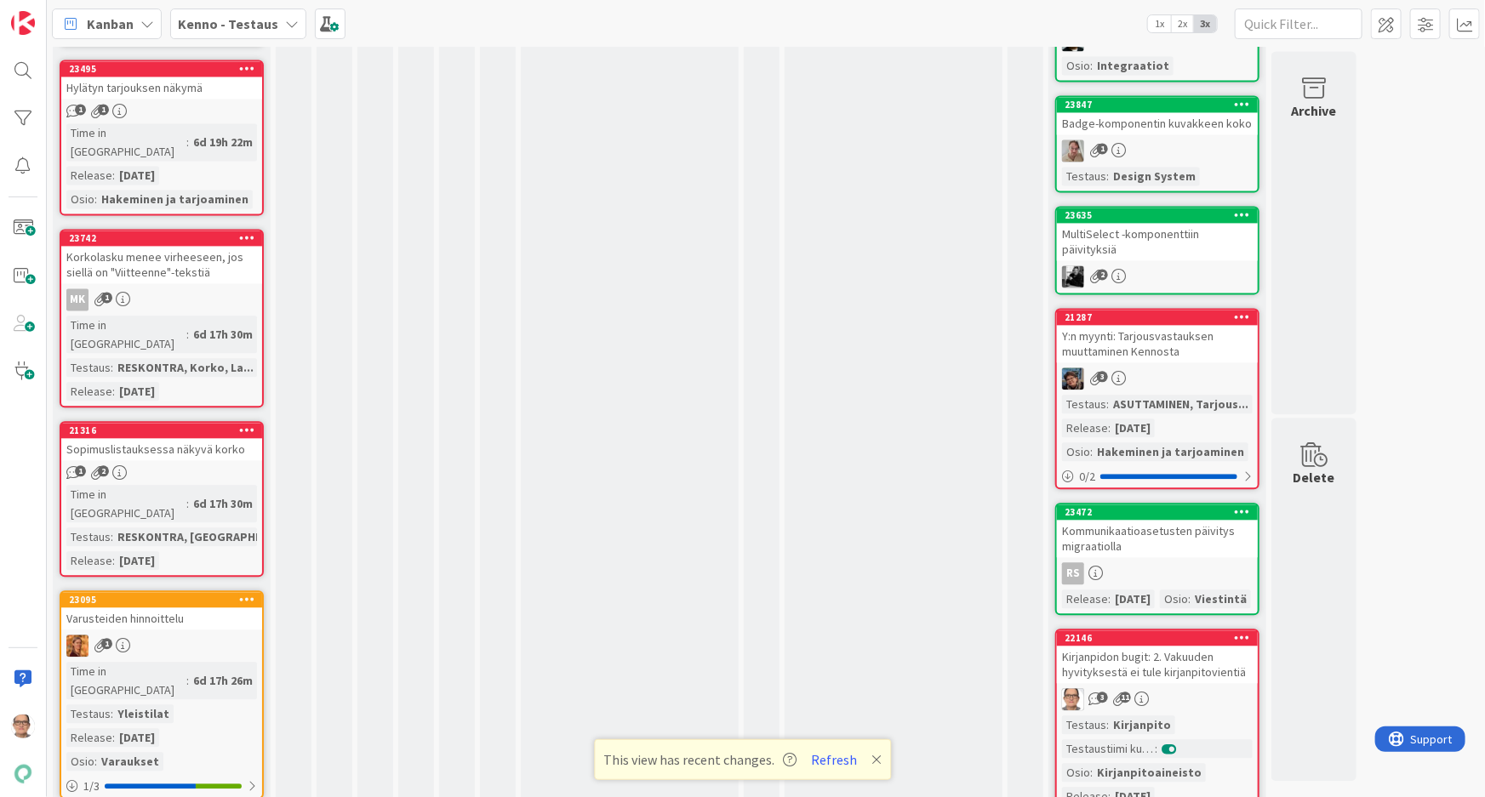
click at [129, 229] on div "23742 Korkolasku menee virheeseen, jos siellä on "Viitteenne"-tekstiä MK 1 Time…" at bounding box center [162, 318] width 204 height 179
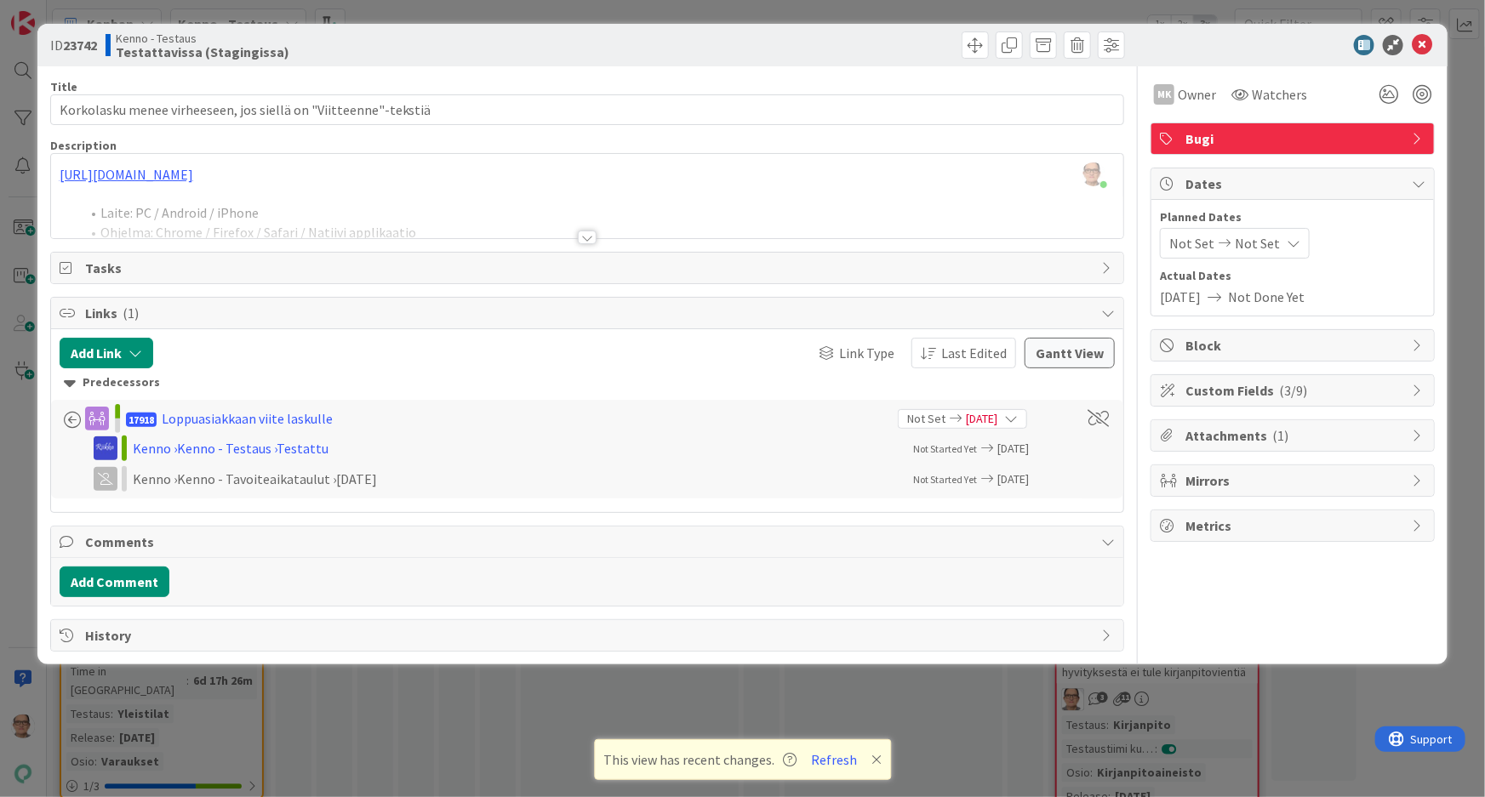
click at [585, 237] on div at bounding box center [587, 238] width 19 height 14
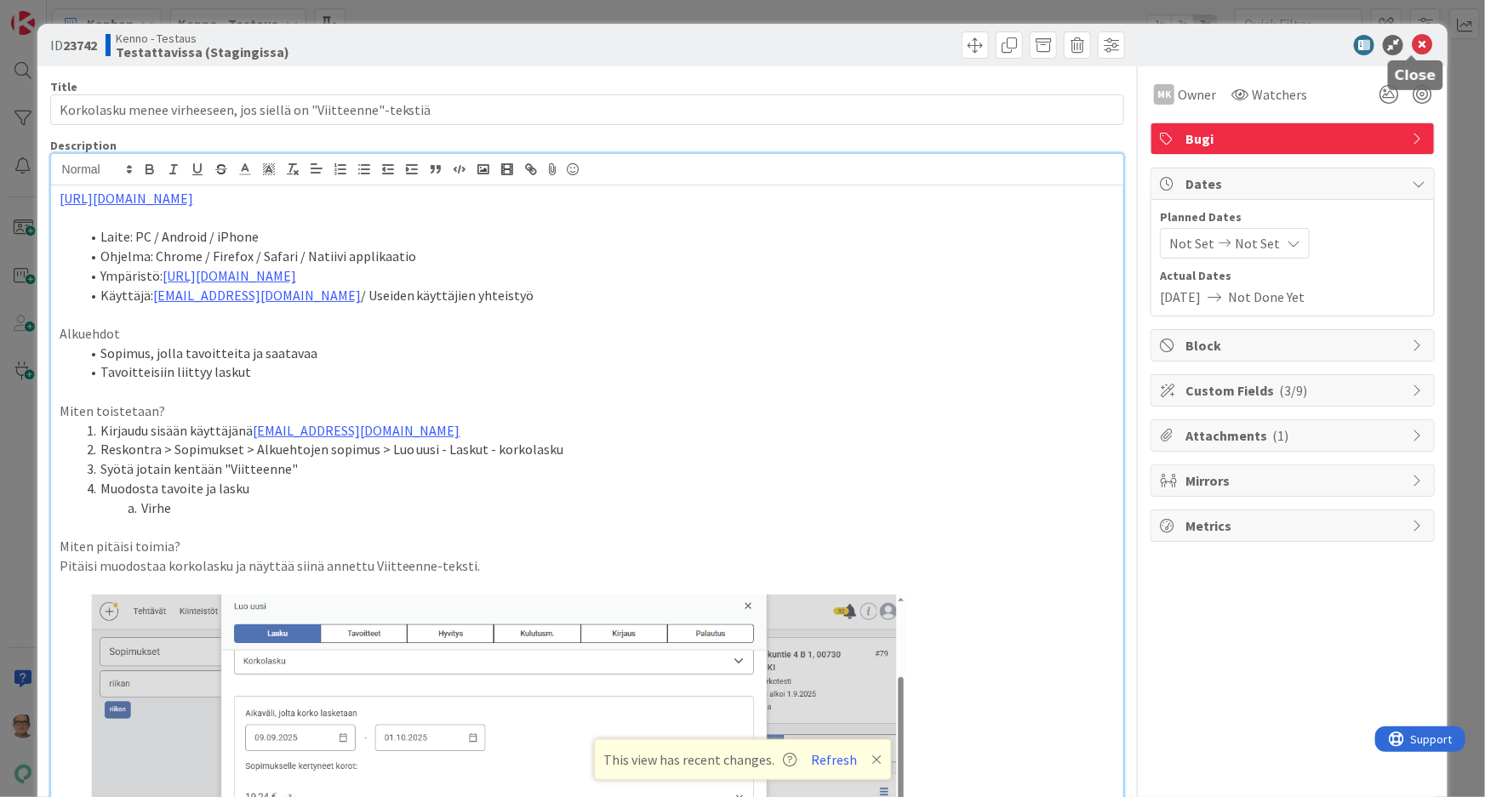
click at [1412, 42] on icon at bounding box center [1422, 45] width 20 height 20
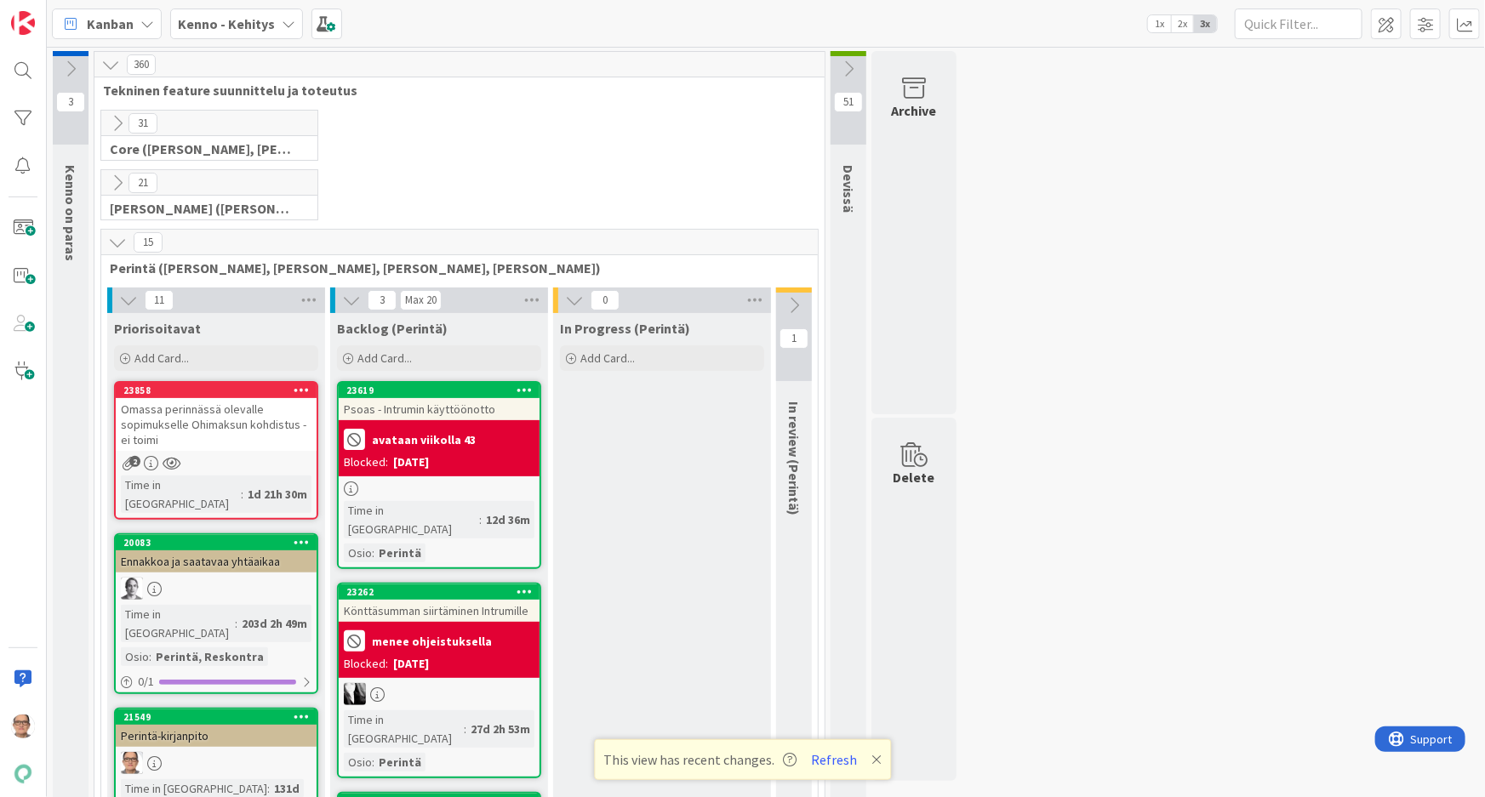
click at [285, 18] on icon at bounding box center [289, 24] width 14 height 14
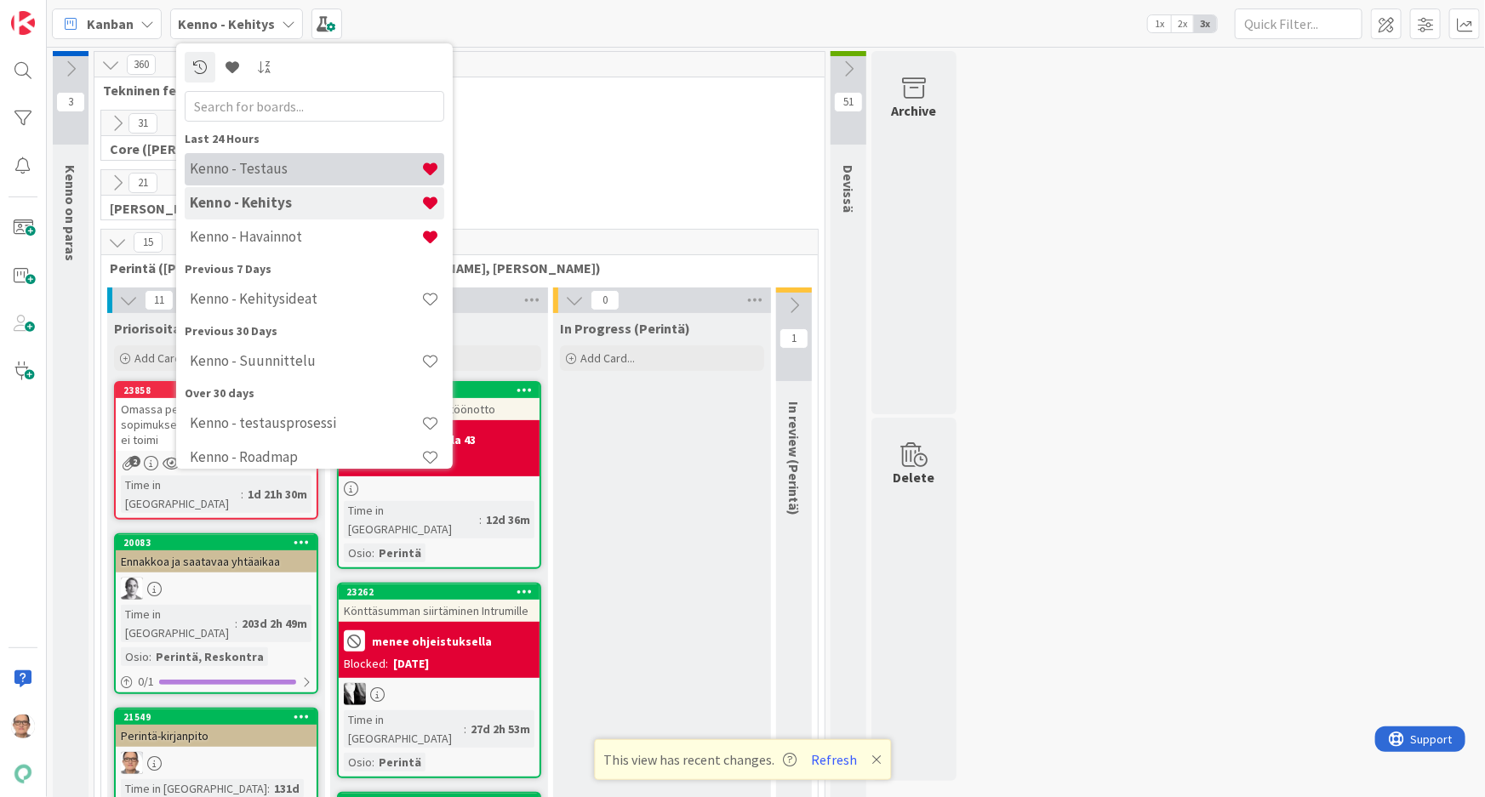
click at [288, 168] on h4 "Kenno - Testaus" at bounding box center [305, 168] width 231 height 17
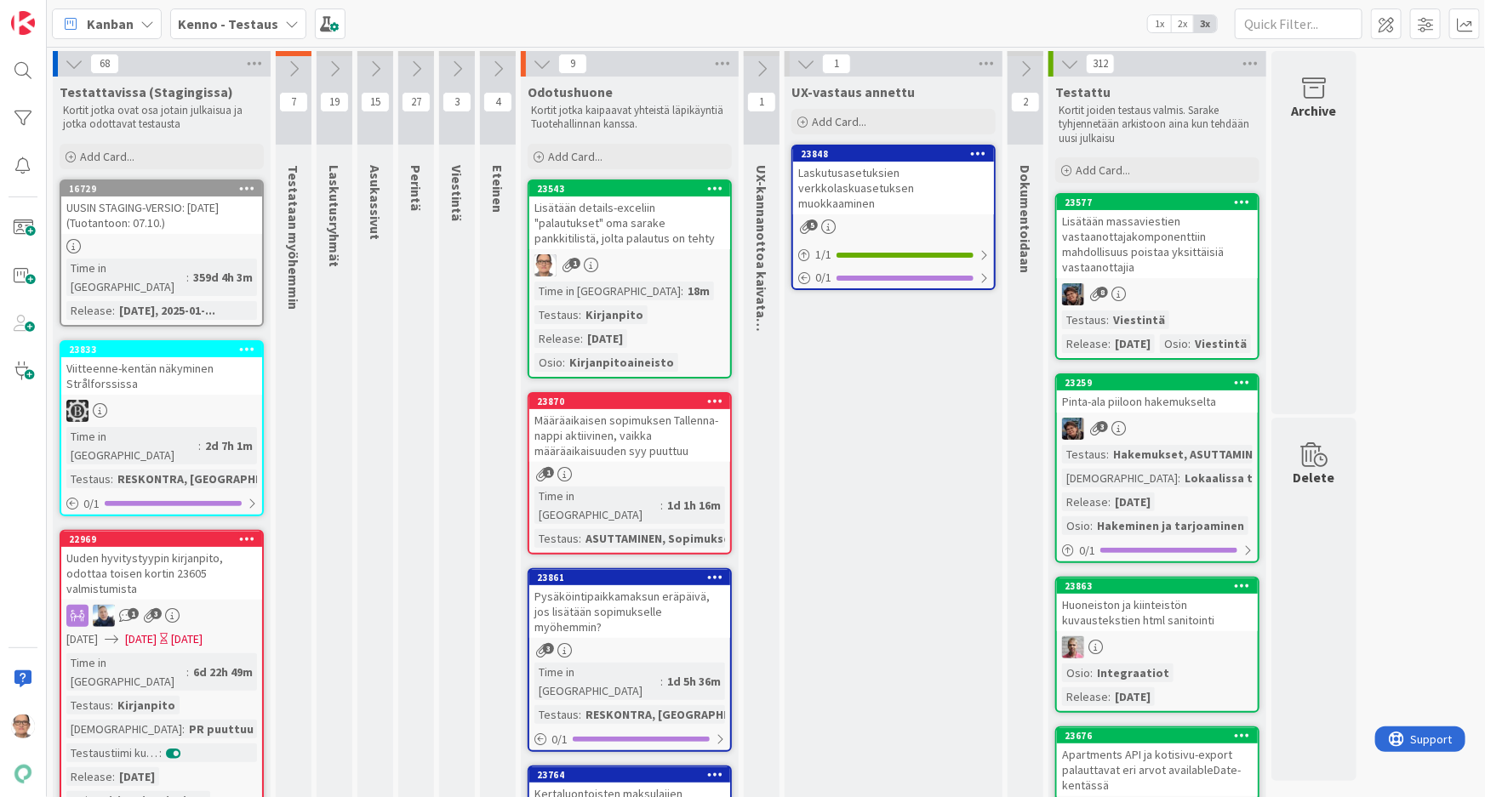
scroll to position [309, 0]
